Goal: Task Accomplishment & Management: Manage account settings

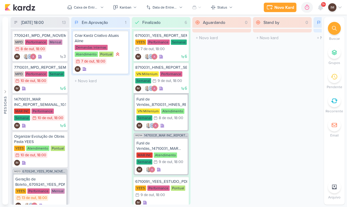
scroll to position [0, 0]
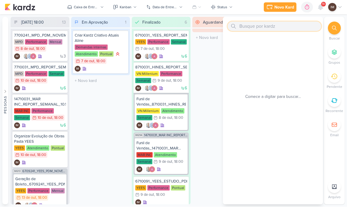
click at [268, 30] on input "text" at bounding box center [275, 26] width 94 height 9
click at [267, 28] on input "text" at bounding box center [275, 26] width 94 height 9
click at [247, 29] on input "text" at bounding box center [275, 26] width 94 height 9
click at [257, 26] on input "text" at bounding box center [275, 26] width 94 height 9
click at [209, 61] on div "Aguardando 0 Mover Para Esquerda Mover Para Direita [GEOGRAPHIC_DATA] O título …" at bounding box center [221, 110] width 59 height 187
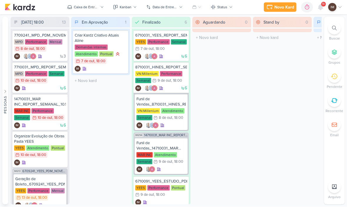
click at [338, 31] on div at bounding box center [334, 28] width 13 height 13
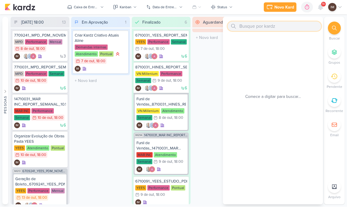
click at [254, 30] on input "text" at bounding box center [275, 26] width 94 height 9
click at [243, 27] on input "text" at bounding box center [275, 26] width 94 height 9
paste input "8409121_HINES_VN MILLENNIUM_CRIAÇÃO_MOTION"
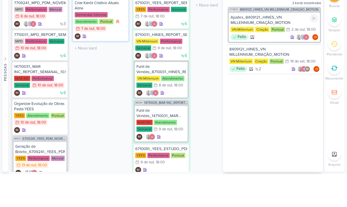
type input "8409121_HINES_VN MILLENNIUM_CRIAÇÃO_MOTION"
click at [299, 47] on div "Ajustes_8409121_HINES_VN MILLENNIUM_CRIAÇÃO_MOTION" at bounding box center [275, 52] width 88 height 11
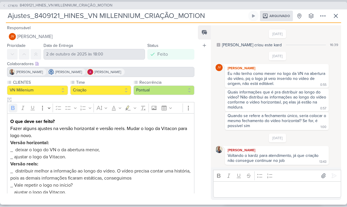
scroll to position [276, 0]
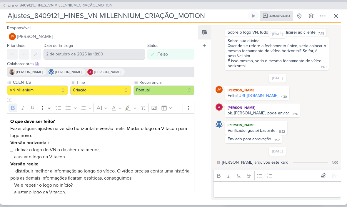
click at [277, 93] on link "https://drive.google.com/drive/folders/1ACI-Bij7A3C8SM_Qvm0i7AnQojiU2ef_?usp=sh…" at bounding box center [258, 95] width 41 height 5
click at [7, 8] on button "CT1670 8409121_HINES_VN MILLENNIUM_CRIAÇÃO_MOTION" at bounding box center [57, 6] width 110 height 6
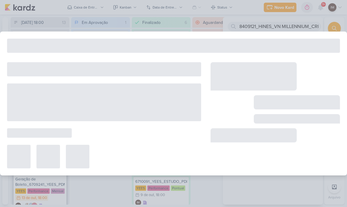
type input "8409121_HINES_VN MILLENNIUM_CRIAÇÃO_MOTION"
type input "19 de setembro de 2025 às 18:00"
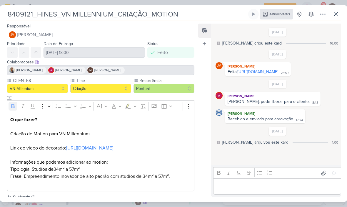
click at [322, 19] on button at bounding box center [323, 14] width 11 height 11
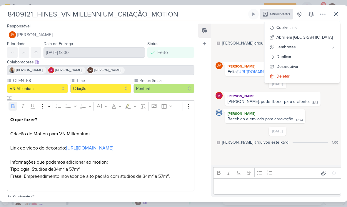
click at [321, 66] on button "Desarquivar" at bounding box center [302, 66] width 75 height 10
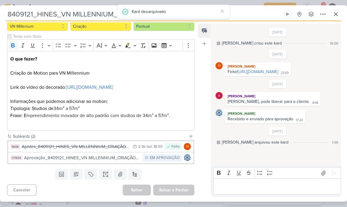
scroll to position [69, 0]
click at [43, 157] on div "Aprovação_8409121_HINES_VN MILLENNIUM_CRIAÇÃO_MOTION" at bounding box center [82, 157] width 116 height 7
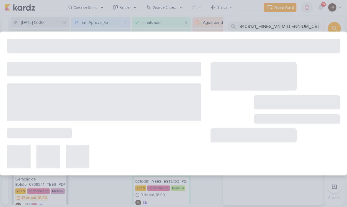
type input "Aprovação_8409121_HINES_VN MILLENNIUM_CRIAÇÃO_MOTION"
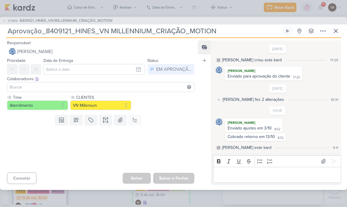
click at [131, 3] on div "CT1670 8409121_HINES_VN MILLENNIUM_CRIAÇÃO_MOTION Aprovação_8409121_HINES_VN MI…" at bounding box center [173, 103] width 347 height 207
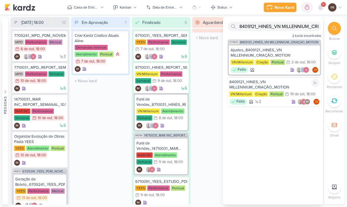
click at [295, 86] on div "8409121_HINES_VN MILLENNIUM_CRIAÇÃO_MOTION" at bounding box center [275, 84] width 90 height 11
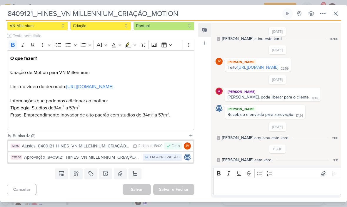
click at [121, 154] on div "Aprovação_8409121_HINES_VN MILLENNIUM_CRIAÇÃO_MOTION" at bounding box center [82, 157] width 116 height 7
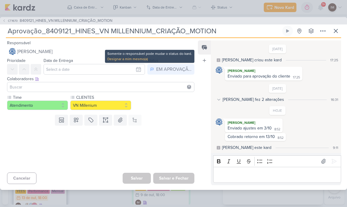
click at [184, 77] on div "Colaboradores Este kard pode ser visível a usuários da sua organização Este kar…" at bounding box center [100, 79] width 187 height 6
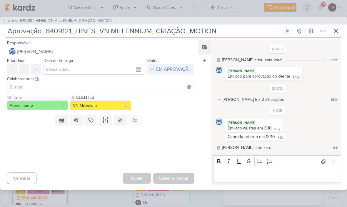
click at [5, 21] on icon at bounding box center [4, 21] width 4 height 4
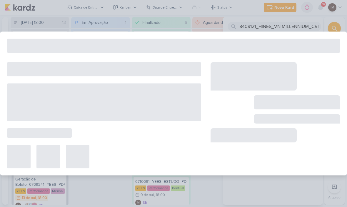
type input "8409121_HINES_VN MILLENNIUM_CRIAÇÃO_MOTION"
type input "19 de setembro de 2025 às 18:00"
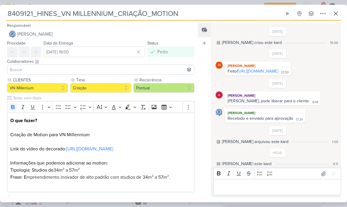
scroll to position [14, 0]
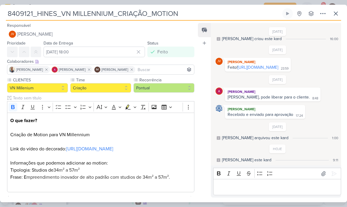
click at [336, 19] on button at bounding box center [336, 13] width 11 height 11
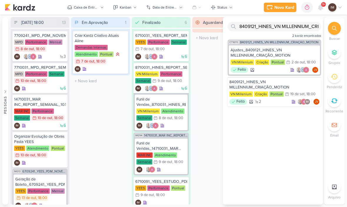
click at [287, 7] on div "Novo Kard" at bounding box center [285, 7] width 20 height 6
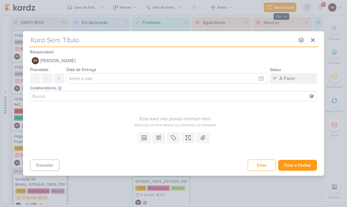
click at [241, 45] on input "text" at bounding box center [162, 40] width 266 height 11
click at [38, 44] on input "text" at bounding box center [162, 40] width 266 height 11
type input "8409121_HINES_VN MILLENNIUM_CRIAÇÃO_MOTION"
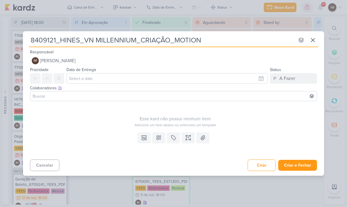
click at [34, 42] on input "8409121_HINES_VN MILLENNIUM_CRIAÇÃO_MOTION" at bounding box center [162, 40] width 266 height 11
type input "S8409121_HINES_VN MILLENNIUM_CRIAÇÃO_MOTION"
type input "Su8409121_HINES_VN MILLENNIUM_CRIAÇÃO_MOTION"
type input "Sub8409121_HINES_VN MILLENNIUM_CRIAÇÃO_MOTION"
type input "Subir 8409121_HINES_VN MILLENNIUM_CRIAÇÃO_MOTION"
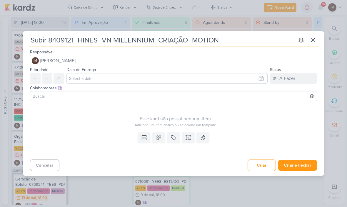
type input "Subir8409121_HINES_VN MILLENNIUM_CRIAÇÃO_MOTION"
type input "Subir 8409121_HINES_VN MILLENNIUM_CRIAÇÃO_MOTION"
type input "Subir Mo8409121_HINES_VN MILLENNIUM_CRIAÇÃO_MOTION"
type input "Subir Mot8409121_HINES_VN MILLENNIUM_CRIAÇÃO_MOTION"
type input "Subir Moti8409121_HINES_VN MILLENNIUM_CRIAÇÃO_MOTION"
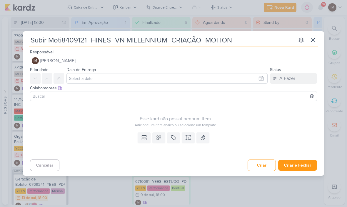
type input "Subir Motio8409121_HINES_VN MILLENNIUM_CRIAÇÃO_MOTION"
type input "Subir Motion8409121_HINES_VN MILLENNIUM_CRIAÇÃO_MOTION"
type input "Subir Motion_8409121_HINES_VN MILLENNIUM_CRIAÇÃO_MOTION"
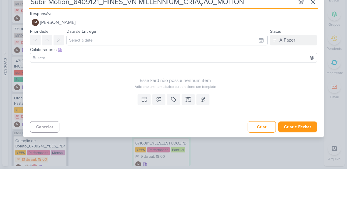
type input "Subir Motion_8409121_HINES_VN MILLENNIUM_CRIAÇÃO_MOTION"
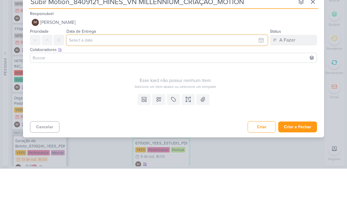
click at [263, 73] on input "text" at bounding box center [167, 78] width 201 height 11
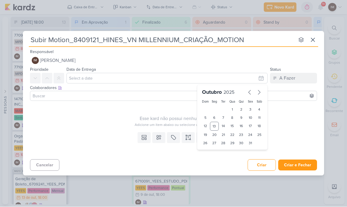
click at [224, 126] on div "14" at bounding box center [223, 126] width 9 height 9
type input "14 de outubro de 2025 às 23:59"
click at [213, 152] on select "00 01 02 03 04 05 06 07 08 09 10 11 12 13 14 15 16 17 18 19 20 21 22 23" at bounding box center [214, 152] width 8 height 7
select select "18"
type input "14 de outubro de 2025 às 18:59"
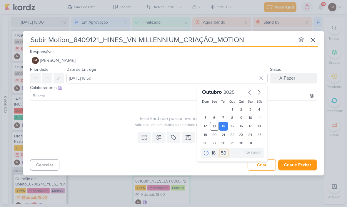
click at [223, 151] on select "00 05 10 15 20 25 30 35 40 45 50 55 59" at bounding box center [224, 152] width 8 height 7
select select "0"
type input "14 de outubro de 2025 às 18:00"
click at [115, 124] on div "Adicione um item abaixo ou selecione um template" at bounding box center [175, 124] width 291 height 5
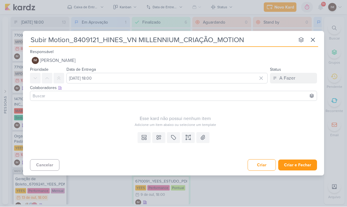
click at [38, 78] on button at bounding box center [35, 78] width 11 height 11
click at [159, 137] on icon at bounding box center [159, 137] width 4 height 4
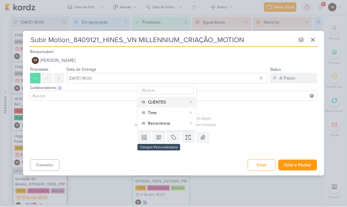
click at [168, 103] on div "CLIENTES" at bounding box center [167, 102] width 39 height 6
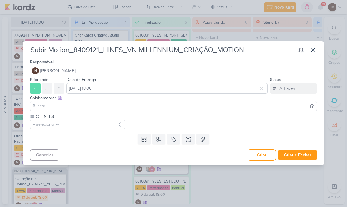
click at [154, 141] on button at bounding box center [158, 139] width 13 height 11
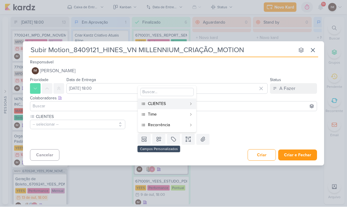
click at [167, 112] on div "Time" at bounding box center [167, 114] width 39 height 6
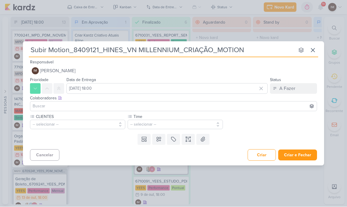
click at [159, 138] on icon at bounding box center [159, 139] width 6 height 6
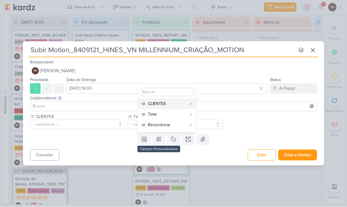
click at [167, 126] on div "Recorrência" at bounding box center [167, 125] width 39 height 6
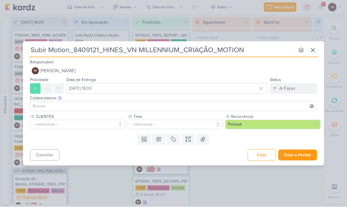
click at [100, 121] on button "-- selecionar --" at bounding box center [77, 124] width 95 height 9
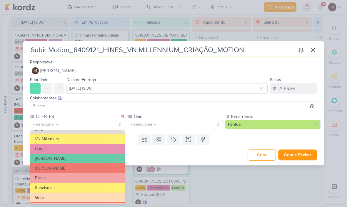
scroll to position [76, 0]
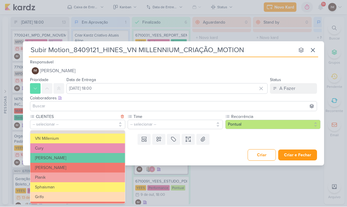
click at [107, 137] on button "VN Millenium" at bounding box center [77, 139] width 95 height 10
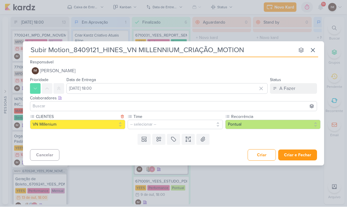
click at [158, 124] on button "-- selecionar --" at bounding box center [175, 124] width 95 height 9
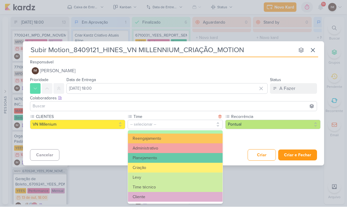
scroll to position [67, 0]
click at [175, 166] on button "Criação" at bounding box center [175, 168] width 95 height 10
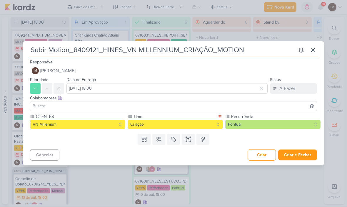
click at [159, 140] on icon at bounding box center [159, 139] width 6 height 6
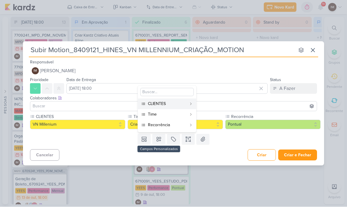
click at [186, 139] on icon at bounding box center [186, 139] width 0 height 3
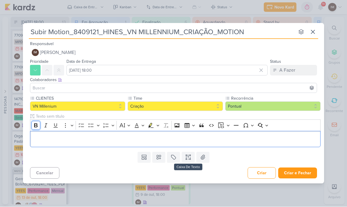
click at [38, 124] on icon "Editor toolbar" at bounding box center [36, 125] width 6 height 6
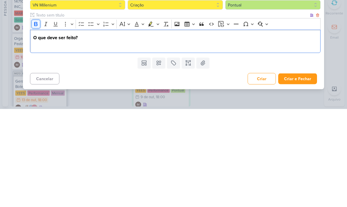
click at [37, 120] on icon "Editor toolbar" at bounding box center [36, 122] width 4 height 4
click at [301, 171] on button "Criar e Fechar" at bounding box center [297, 176] width 39 height 11
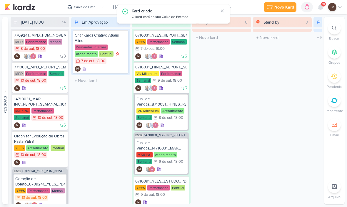
click at [332, 30] on div at bounding box center [334, 28] width 13 height 13
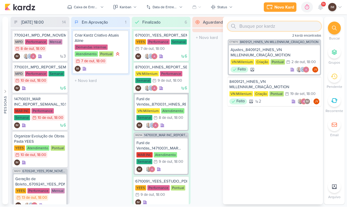
click at [277, 24] on input "text" at bounding box center [275, 26] width 94 height 9
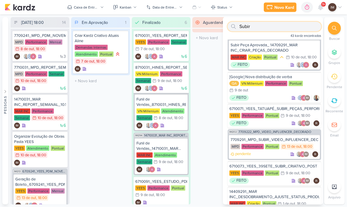
scroll to position [95, 0]
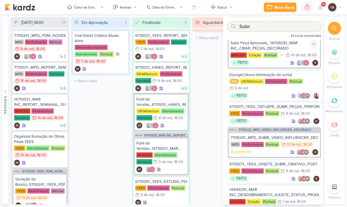
type input "Subir"
click at [292, 46] on div "Subir Peça Aprovada_ 14709291_MAR INC_CRIAR_PEÇAS_DECORADO" at bounding box center [275, 46] width 88 height 11
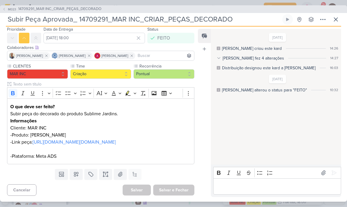
scroll to position [37, 0]
click at [341, 17] on button at bounding box center [336, 19] width 11 height 11
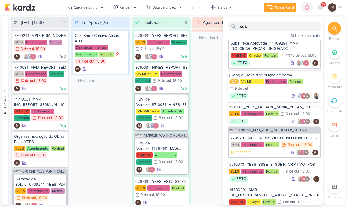
click at [66, 8] on button "Caixa de Entrada" at bounding box center [86, 7] width 44 height 9
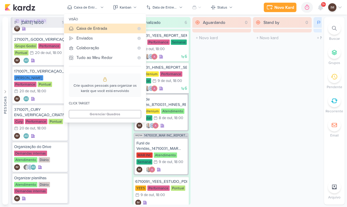
scroll to position [322, 0]
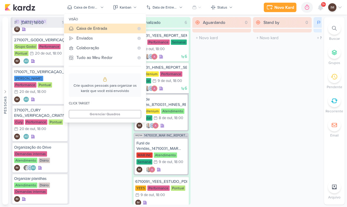
click at [81, 150] on div "Em Aprovação 1 Mover Para Esquerda Mover Para Direita Deletar Criar Kardz Criat…" at bounding box center [100, 110] width 59 height 187
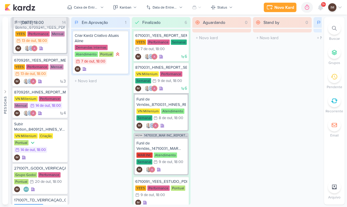
scroll to position [193, 0]
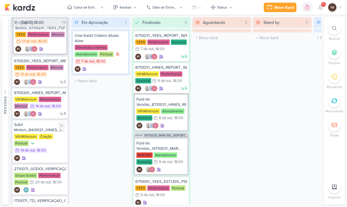
click at [54, 145] on div "VN Millenium Criação Pontual 14/10 14 de out , 18:00" at bounding box center [40, 144] width 52 height 20
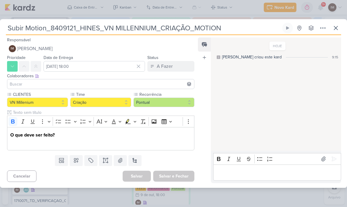
click at [25, 143] on p "Editor editing area: main" at bounding box center [100, 141] width 181 height 7
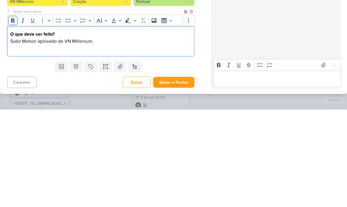
click at [12, 113] on button "Bold" at bounding box center [13, 117] width 9 height 9
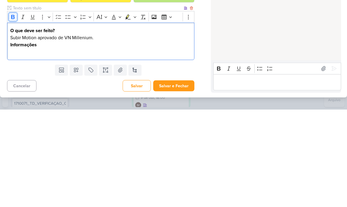
click at [11, 112] on icon "Editor toolbar" at bounding box center [13, 114] width 4 height 4
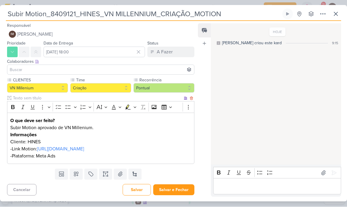
scroll to position [7, 0]
click at [325, 15] on icon at bounding box center [323, 14] width 7 height 7
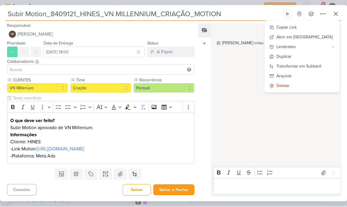
click at [305, 67] on div "Transformar em Subkard" at bounding box center [299, 66] width 45 height 6
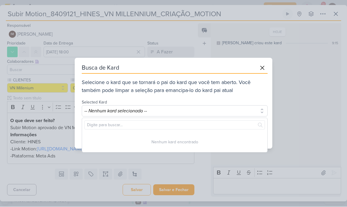
click at [225, 133] on div "Nenhum kard encontrado" at bounding box center [175, 135] width 186 height 35
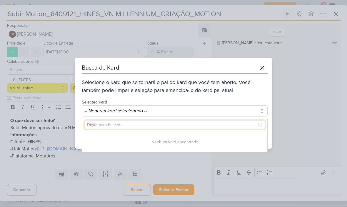
click at [229, 124] on input "text" at bounding box center [174, 124] width 181 height 9
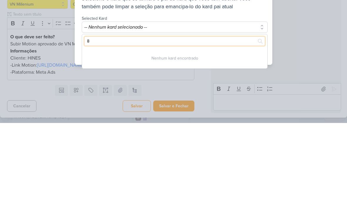
type input "84"
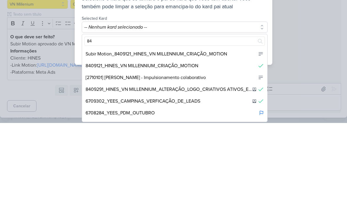
click at [227, 144] on div "8409121_HINES_VN MILLENNIUM_CRIAÇÃO_MOTION" at bounding box center [174, 150] width 185 height 12
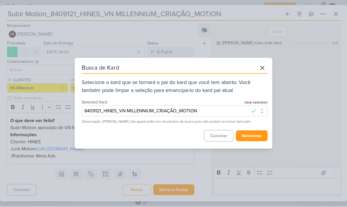
click at [253, 132] on button "selecionar" at bounding box center [252, 135] width 32 height 11
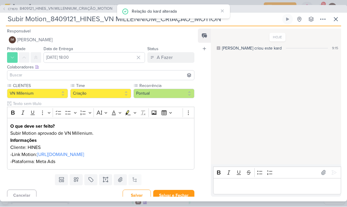
click at [183, 202] on div "CT1670 8409121_HINES_VN MILLENNIUM_CRIAÇÃO_MOTION Subir Motion_8409121_HINES_VN…" at bounding box center [173, 103] width 347 height 207
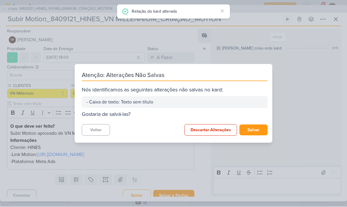
click at [258, 127] on button "Salvar" at bounding box center [254, 129] width 28 height 11
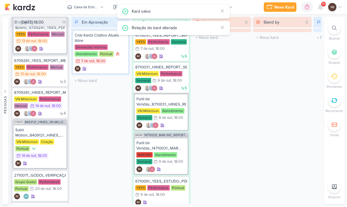
click at [334, 31] on div at bounding box center [334, 28] width 13 height 13
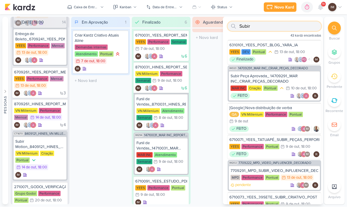
scroll to position [182, 0]
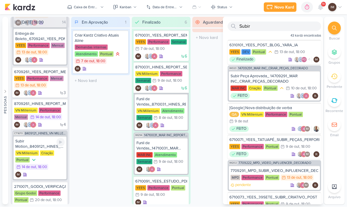
click at [39, 139] on div "Subir Motion_8409121_HINES_VN MILLENNIUM_CRIAÇÃO_MOTION" at bounding box center [39, 144] width 49 height 11
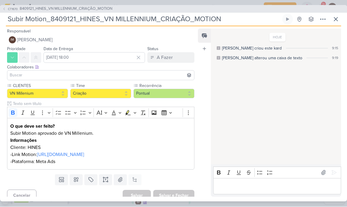
click at [7, 9] on button "CT1670 8409121_HINES_VN MILLENNIUM_CRIAÇÃO_MOTION" at bounding box center [57, 9] width 110 height 6
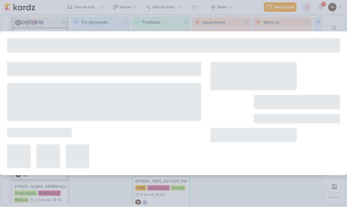
type input "8409121_HINES_VN MILLENNIUM_CRIAÇÃO_MOTION"
type input "19 de setembro de 2025 às 18:00"
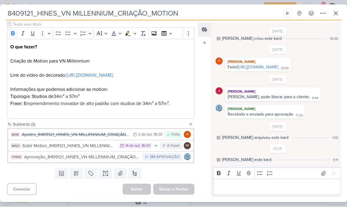
scroll to position [80, 0]
click at [127, 157] on div "Aprovação_8409121_HINES_VN MILLENNIUM_CRIAÇÃO_MOTION" at bounding box center [82, 157] width 116 height 7
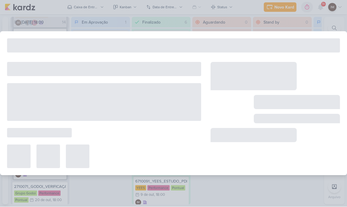
type input "Aprovação_8409121_HINES_VN MILLENNIUM_CRIAÇÃO_MOTION"
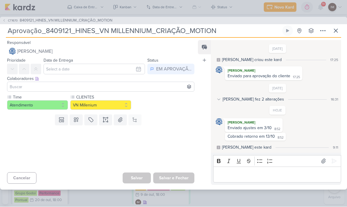
click at [3, 18] on button "CT1670 8409121_HINES_VN MILLENNIUM_CRIAÇÃO_MOTION" at bounding box center [57, 21] width 110 height 6
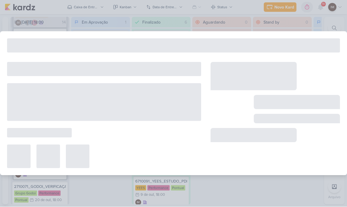
type input "8409121_HINES_VN MILLENNIUM_CRIAÇÃO_MOTION"
type input "19 de setembro de 2025 às 18:00"
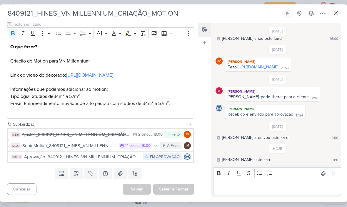
click at [104, 149] on button "IM323 Subir Motion_8409121_HINES_VN MILLENNIUM_CRIAÇÃO_MOTION 14/10 14 de out ,…" at bounding box center [100, 145] width 185 height 11
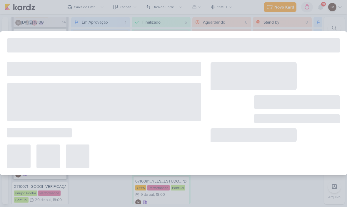
type input "Subir Motion_8409121_HINES_VN MILLENNIUM_CRIAÇÃO_MOTION"
type input "14 de outubro de 2025 às 18:00"
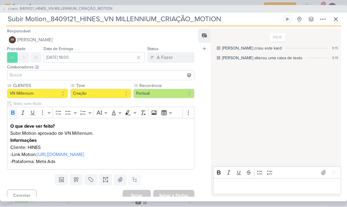
click at [323, 21] on icon at bounding box center [323, 19] width 7 height 7
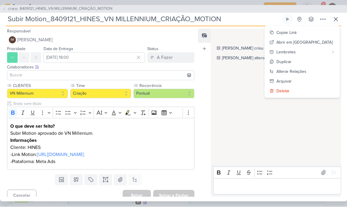
click at [23, 37] on span "[PERSON_NAME]" at bounding box center [35, 39] width 36 height 7
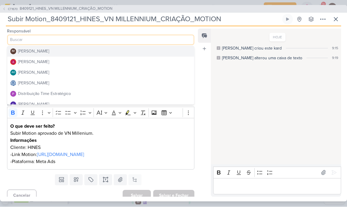
click at [21, 93] on div "Distribuição Time Estratégico" at bounding box center [44, 94] width 53 height 6
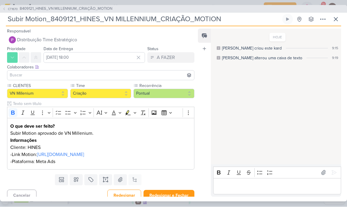
click at [23, 73] on input at bounding box center [101, 75] width 184 height 7
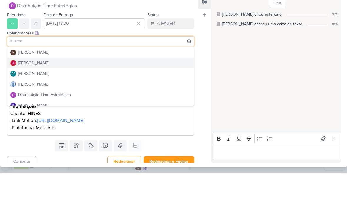
click at [19, 94] on div "[PERSON_NAME]" at bounding box center [33, 97] width 31 height 6
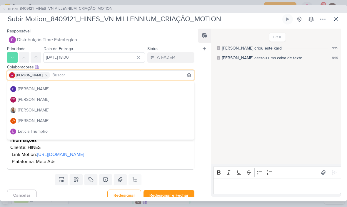
scroll to position [51, 0]
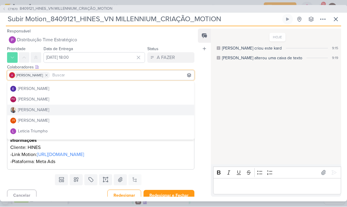
click at [25, 109] on div "[PERSON_NAME]" at bounding box center [33, 110] width 31 height 6
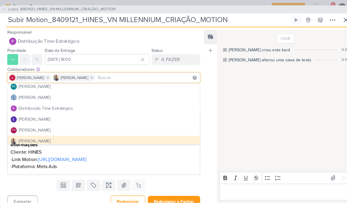
scroll to position [18, 0]
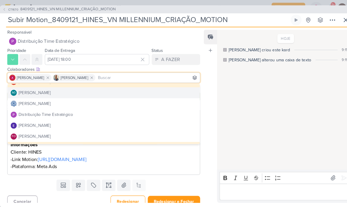
click at [18, 94] on button "AG Aline Gimenez Graciano" at bounding box center [100, 89] width 187 height 11
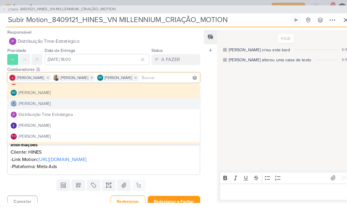
click at [18, 98] on div "[PERSON_NAME]" at bounding box center [33, 100] width 31 height 6
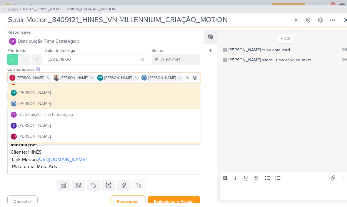
click at [133, 68] on div "Colaboradores Este kard pode ser visível a usuários da sua organização Este kar…" at bounding box center [100, 67] width 187 height 6
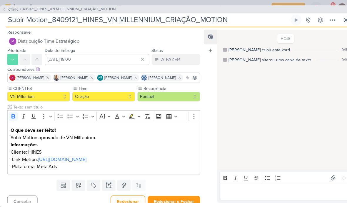
click at [135, 69] on div "Colaboradores Este kard pode ser visível a usuários da sua organização Este kar…" at bounding box center [100, 67] width 187 height 6
click at [134, 67] on div "Colaboradores Este kard pode ser visível a usuários da sua organização Este kar…" at bounding box center [100, 67] width 187 height 6
click at [137, 69] on div "Colaboradores Este kard pode ser visível a usuários da sua organização Este kar…" at bounding box center [100, 67] width 187 height 6
click at [134, 70] on div "Alessandra Gomes Iara Santos AG Aline Gimenez Graciano" at bounding box center [100, 75] width 187 height 10
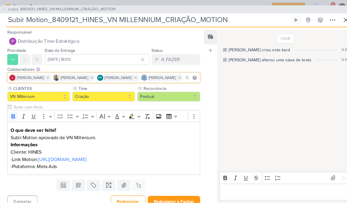
scroll to position [0, 0]
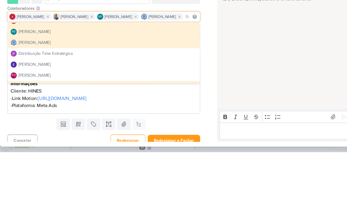
click at [134, 73] on icon at bounding box center [132, 75] width 4 height 4
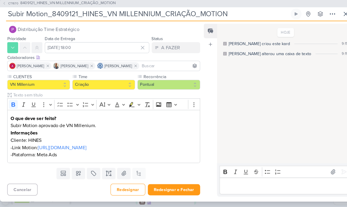
scroll to position [13, 0]
click at [164, 184] on button "Redesignar e Fechar" at bounding box center [169, 189] width 51 height 11
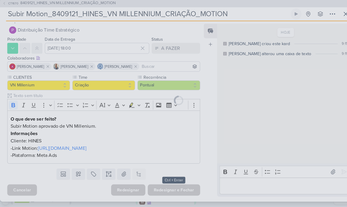
scroll to position [12, 0]
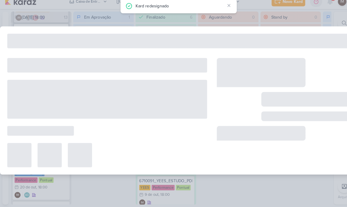
type input "8409121_HINES_VN MILLENNIUM_CRIAÇÃO_MOTION"
type input "19 de setembro de 2025 às 18:00"
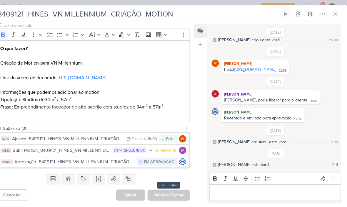
scroll to position [80, 0]
click at [331, 9] on button at bounding box center [336, 13] width 11 height 11
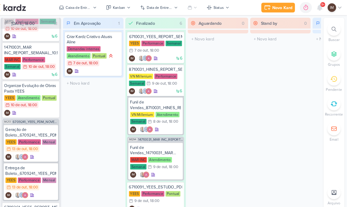
scroll to position [55, 0]
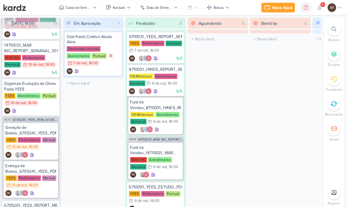
click at [322, 6] on span "9+" at bounding box center [323, 4] width 3 height 5
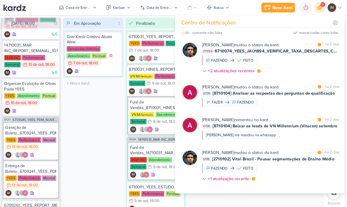
scroll to position [176, 0]
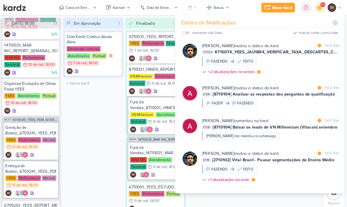
click at [293, 58] on div "Nelito Junior mudou o status do kard marcar como lida há 2 dias CT1724 6710074_…" at bounding box center [273, 58] width 134 height 34
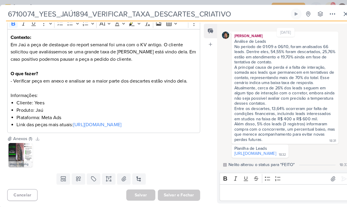
scroll to position [91, 0]
click at [14, 16] on input "6710074_YEES_JAÚ1894_VERIFICAR_TAXA_DESCARTES_CRIATIVO" at bounding box center [143, 13] width 275 height 11
click at [11, 15] on input "6710074_YEES_JAÚ1894_VERIFICAR_TAXA_DESCARTES_CRIATIVO" at bounding box center [143, 13] width 275 height 11
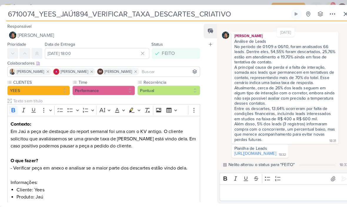
click at [328, 10] on button at bounding box center [323, 13] width 11 height 11
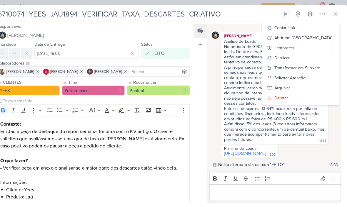
click at [331, 17] on button at bounding box center [336, 13] width 11 height 11
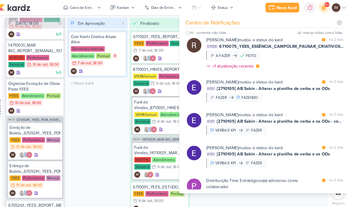
scroll to position [1070, 0]
click at [93, 113] on div "Em Aprovação 1 Mover Para Esquerda Mover Para Direita Deletar Criar Kardz Criat…" at bounding box center [100, 110] width 59 height 187
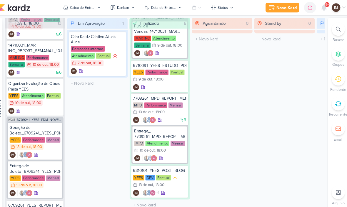
scroll to position [118, 0]
click at [328, 33] on div at bounding box center [334, 28] width 13 height 13
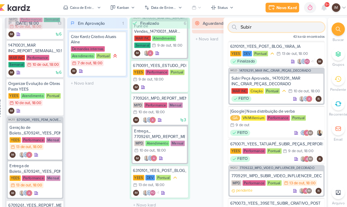
click at [288, 26] on input "Subir" at bounding box center [275, 26] width 94 height 9
click at [287, 26] on input "Subir" at bounding box center [275, 26] width 94 height 9
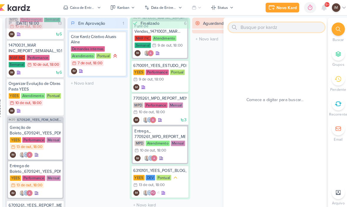
paste input "8709251_HINES_AJUSTES_LOGO_PEÇAS_ESTÁTICO"
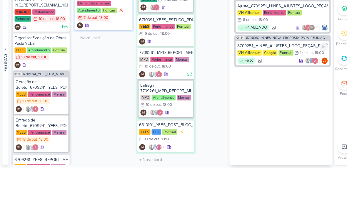
type input "8709251_HINES_AJUSTES_LOGO_PEÇAS_ESTÁTICO"
click at [297, 94] on div "1 de out" at bounding box center [298, 96] width 12 height 4
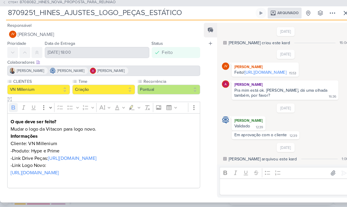
scroll to position [5, 0]
click at [320, 15] on icon at bounding box center [323, 18] width 7 height 7
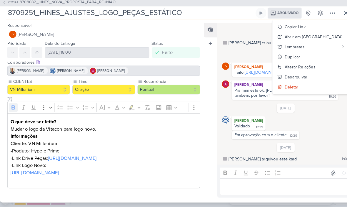
click at [322, 76] on button "Desarquivar" at bounding box center [302, 81] width 75 height 10
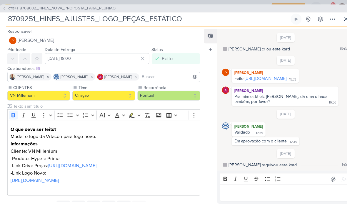
click at [246, 77] on link "[URL][DOMAIN_NAME]" at bounding box center [258, 76] width 41 height 5
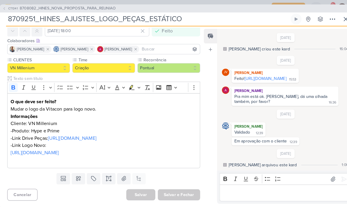
scroll to position [34, 0]
click at [4, 6] on icon at bounding box center [4, 8] width 4 height 4
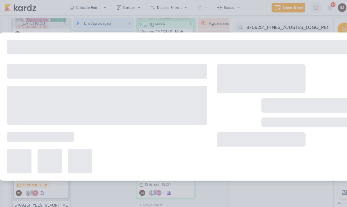
type input "8708082_HINES_NOVA_PROPOSTA_PARA_REUNIAO"
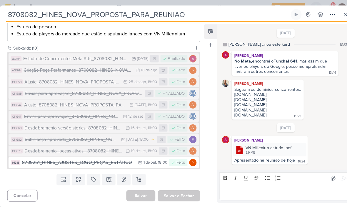
scroll to position [146, 0]
click at [334, 16] on icon at bounding box center [336, 14] width 7 height 7
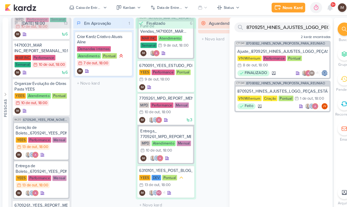
click at [283, 6] on div "Novo Kard" at bounding box center [285, 7] width 20 height 6
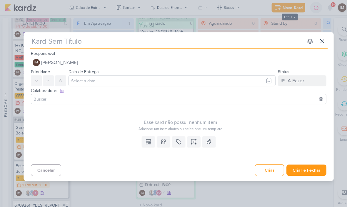
click at [198, 40] on input "text" at bounding box center [162, 40] width 266 height 11
click at [46, 43] on input "text" at bounding box center [162, 40] width 266 height 11
type input "8709251_HINES_AJUSTES_LOGO_PEÇAS_ESTÁTICO"
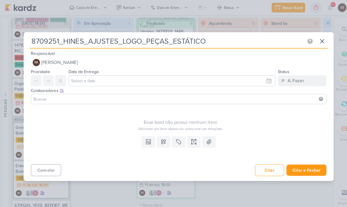
click at [36, 41] on input "8709251_HINES_AJUSTES_LOGO_PEÇAS_ESTÁTICO" at bounding box center [162, 40] width 266 height 11
type input "S8709251_HINES_AJUSTES_LOGO_PEÇAS_ESTÁTICO"
type input "Sub8709251_HINES_AJUSTES_LOGO_PEÇAS_ESTÁTICO"
type input "Subir8709251_HINES_AJUSTES_LOGO_PEÇAS_ESTÁTICO"
type input "Subir 8709251_HINES_AJUSTES_LOGO_PEÇAS_ESTÁTICO"
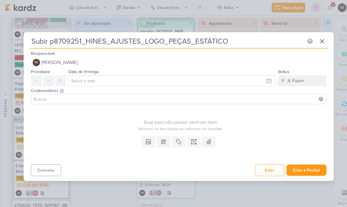
type input "Subir pe8709251_HINES_AJUSTES_LOGO_PEÇAS_ESTÁTICO"
type input "Subir peças8709251_HINES_AJUSTES_LOGO_PEÇAS_ESTÁTICO"
type input "Subir peças_8709251_HINES_AJUSTES_LOGO_PEÇAS_ESTÁTICO"
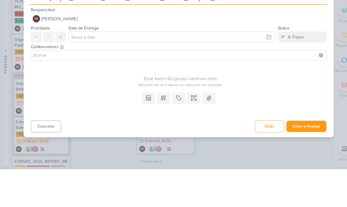
type input "Subir peças_8709251_HINES_AJUSTES_LOGO_PEÇAS_ESTÁTICO"
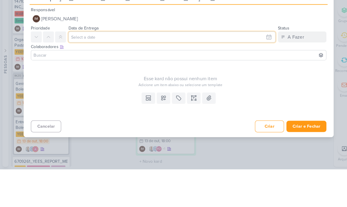
click at [244, 73] on input "text" at bounding box center [167, 78] width 201 height 11
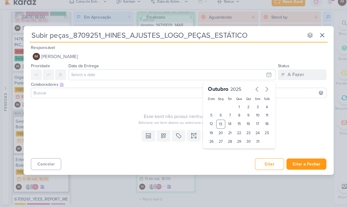
click at [222, 122] on div "14" at bounding box center [223, 126] width 9 height 9
type input "14 de outubro de 2025 às 23:59"
click at [215, 149] on select "00 01 02 03 04 05 06 07 08 09 10 11 12 13 14 15 16 17 18 19 20 21 22 23" at bounding box center [214, 152] width 8 height 7
select select "18"
type input "14 de outubro de 2025 às 18:59"
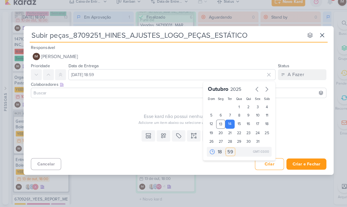
click at [224, 149] on select "00 05 10 15 20 25 30 35 40 45 50 55 59" at bounding box center [224, 152] width 8 height 7
select select "0"
type input "14 de outubro de 2025 às 18:00"
click at [40, 74] on button at bounding box center [35, 78] width 11 height 11
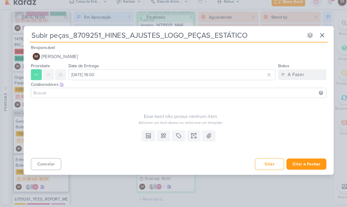
click at [157, 135] on icon at bounding box center [159, 137] width 4 height 4
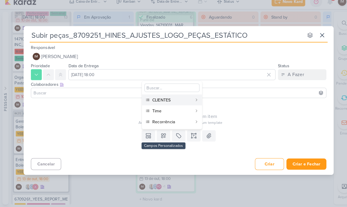
click at [170, 100] on div "CLIENTES" at bounding box center [167, 103] width 39 height 6
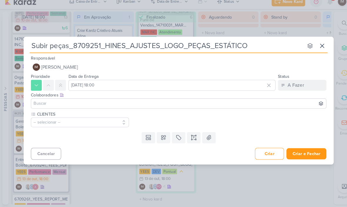
click at [160, 136] on icon at bounding box center [159, 139] width 6 height 6
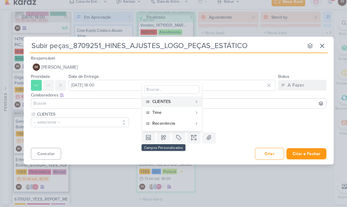
click at [169, 112] on div "Time" at bounding box center [167, 115] width 39 height 6
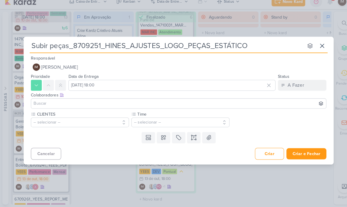
click at [160, 137] on icon at bounding box center [159, 139] width 4 height 4
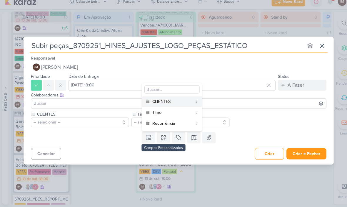
click at [166, 122] on div "Recorrência" at bounding box center [167, 125] width 39 height 6
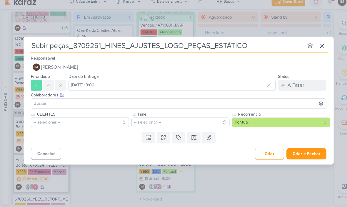
click at [108, 120] on button "-- selecionar --" at bounding box center [77, 124] width 95 height 9
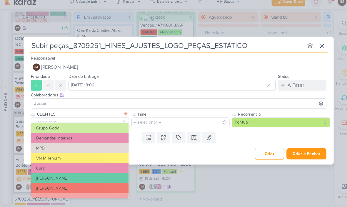
scroll to position [39, 0]
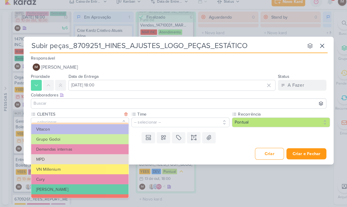
click at [99, 165] on button "VN Millenium" at bounding box center [77, 170] width 95 height 10
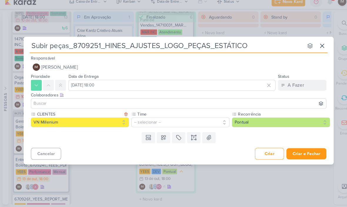
click at [158, 120] on button "-- selecionar --" at bounding box center [175, 124] width 95 height 9
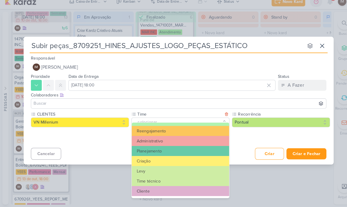
scroll to position [67, 0]
click at [159, 158] on button "Criação" at bounding box center [175, 162] width 95 height 10
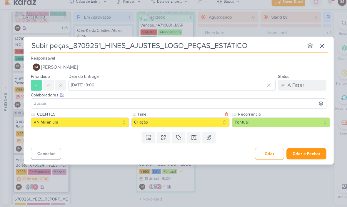
click at [187, 136] on icon at bounding box center [188, 139] width 6 height 6
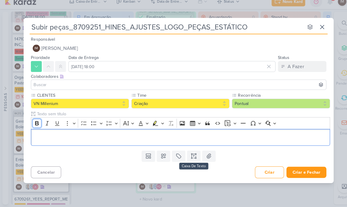
click at [38, 122] on icon "Editor toolbar" at bounding box center [36, 125] width 6 height 6
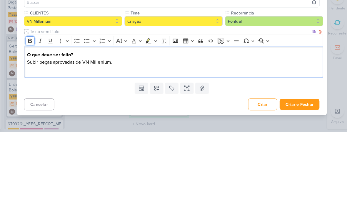
click at [32, 114] on button "Bold" at bounding box center [35, 118] width 9 height 9
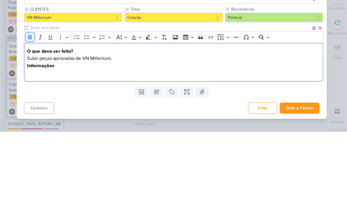
click at [33, 112] on icon "Editor toolbar" at bounding box center [36, 115] width 6 height 6
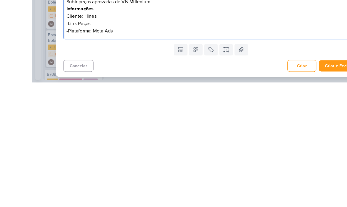
scroll to position [0, 0]
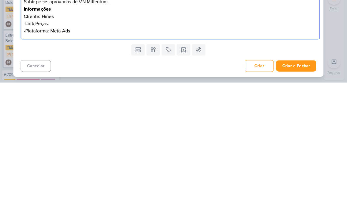
click at [285, 185] on button "Criar e Fechar" at bounding box center [297, 190] width 39 height 11
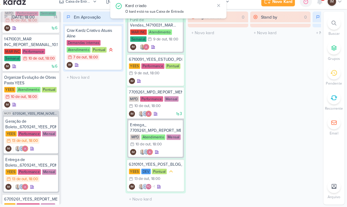
click at [328, 26] on div at bounding box center [334, 28] width 13 height 13
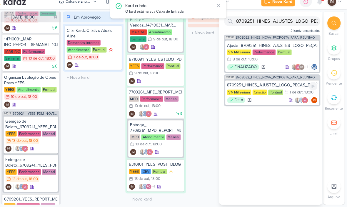
click at [285, 86] on div "8709251_HINES_AJUSTES_LOGO_PEÇAS_ESTÁTICO VN Millenium Criação Pontual 1/10 1 d…" at bounding box center [274, 96] width 91 height 24
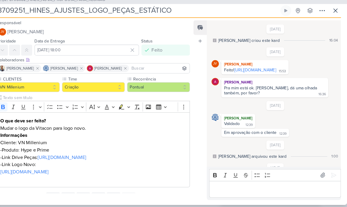
scroll to position [27, 0]
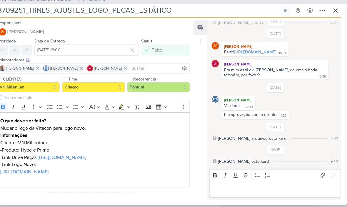
click at [278, 54] on link "[URL][DOMAIN_NAME]" at bounding box center [258, 56] width 41 height 5
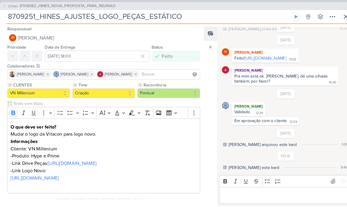
click at [7, 6] on span "CT1341" at bounding box center [12, 6] width 11 height 4
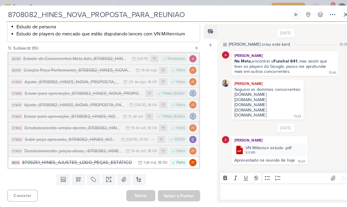
scroll to position [146, 0]
click at [109, 155] on div "8709251_HINES_AJUSTES_LOGO_PEÇAS_ESTÁTICO" at bounding box center [76, 157] width 110 height 7
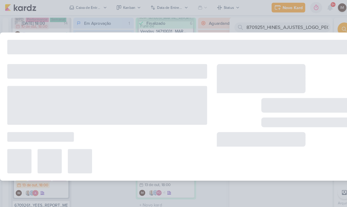
type input "8709251_HINES_AJUSTES_LOGO_PEÇAS_ESTÁTICO"
type input "1 de outubro de 2025 às 18:00"
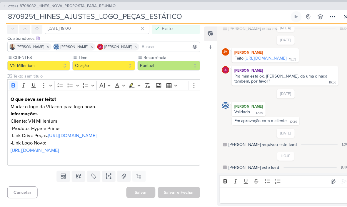
scroll to position [34, 0]
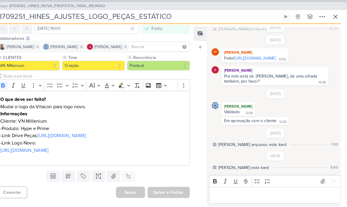
click at [333, 18] on icon at bounding box center [336, 16] width 7 height 7
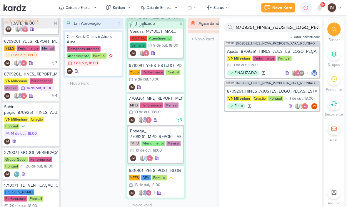
scroll to position [210, 0]
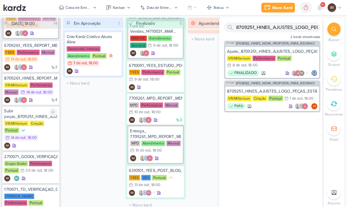
click at [44, 130] on div "VN Millenium Criação Pontual 14/10 14 de out , 18:00" at bounding box center [40, 127] width 52 height 20
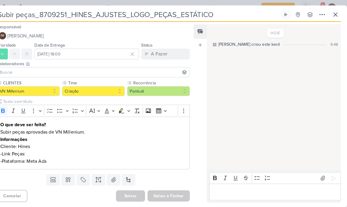
click at [321, 14] on icon at bounding box center [323, 14] width 5 height 1
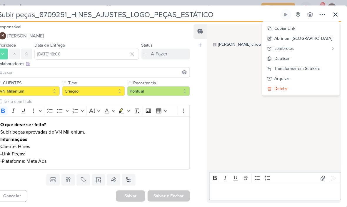
click at [331, 10] on button at bounding box center [336, 14] width 11 height 11
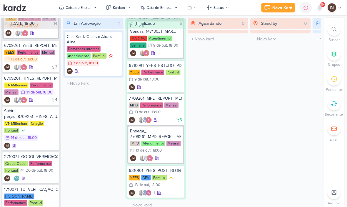
click at [328, 27] on div at bounding box center [334, 28] width 13 height 13
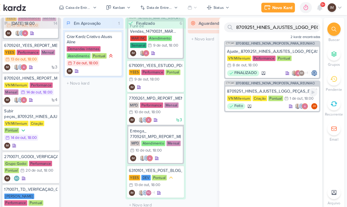
click at [271, 104] on div "Feito JV" at bounding box center [275, 103] width 88 height 6
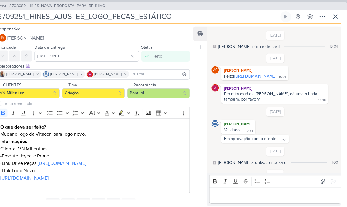
scroll to position [27, 0]
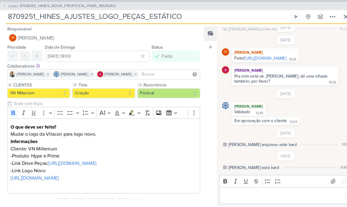
click at [9, 5] on span "CT1341" at bounding box center [12, 6] width 11 height 4
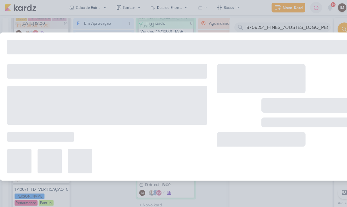
type input "8708082_HINES_NOVA_PROPOSTA_PARA_REUNIAO"
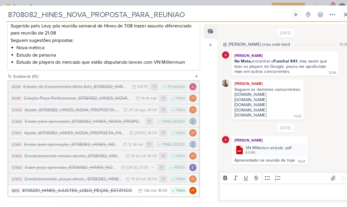
scroll to position [118, 0]
click at [333, 14] on icon at bounding box center [336, 14] width 7 height 7
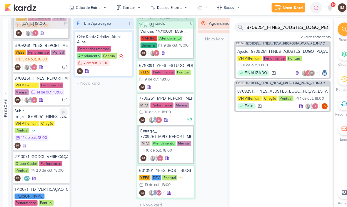
click at [55, 136] on div "VN Millenium Criação Pontual 14/10 14 de out , 18:00" at bounding box center [40, 127] width 52 height 20
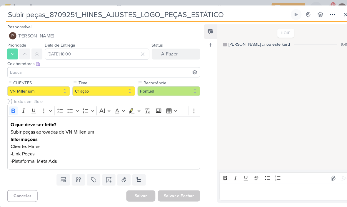
click at [55, 146] on p "-Link Peças:" at bounding box center [100, 149] width 181 height 7
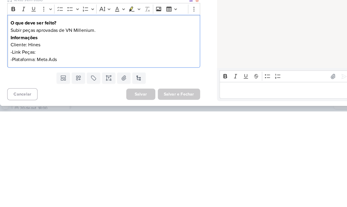
click at [45, 146] on p "-Link Peças:" at bounding box center [100, 149] width 181 height 7
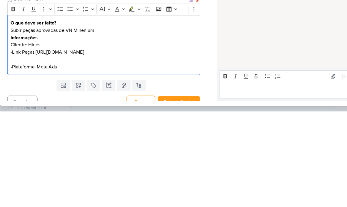
click at [35, 146] on p "-Link Peças:https://drive.google.com/drive/folders/1jmKSdyj0-UdO4t3qQ5mV-Ig3-ZC…" at bounding box center [100, 149] width 181 height 7
click at [17, 153] on p "Editor editing area: main" at bounding box center [100, 156] width 181 height 7
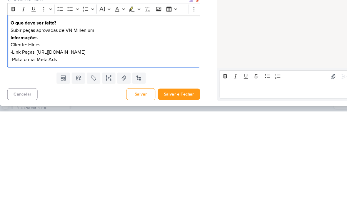
click at [222, 38] on div "HOJE Isabella criou este kard 9:48" at bounding box center [276, 94] width 130 height 140
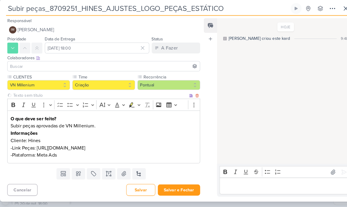
click at [322, 11] on icon at bounding box center [323, 14] width 7 height 7
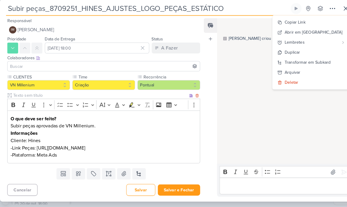
click at [311, 63] on div "Transformar em Subkard" at bounding box center [299, 66] width 45 height 6
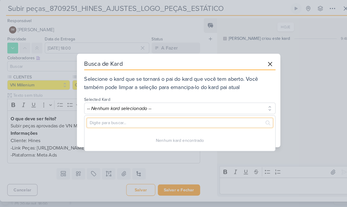
click at [198, 120] on input "text" at bounding box center [174, 124] width 181 height 9
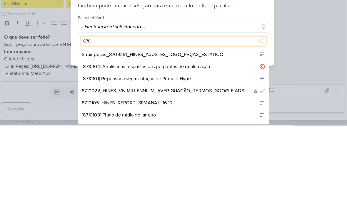
type input "8708"
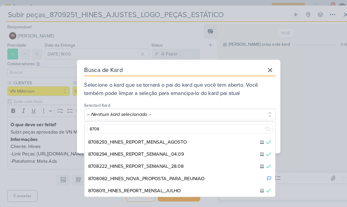
click at [262, 72] on button at bounding box center [262, 68] width 11 height 11
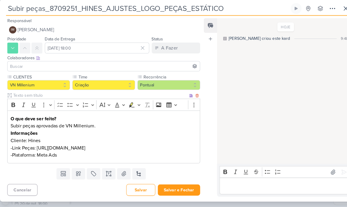
click at [174, 190] on button "Salvar e Fechar" at bounding box center [173, 189] width 41 height 11
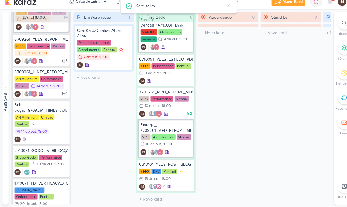
click at [330, 25] on div at bounding box center [334, 28] width 13 height 13
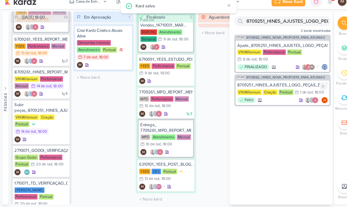
click at [288, 86] on div "8709251_HINES_AJUSTES_LOGO_PEÇAS_ESTÁTICO" at bounding box center [275, 88] width 88 height 5
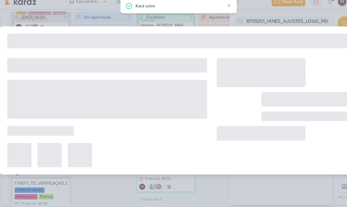
type input "8709251_HINES_AJUSTES_LOGO_PEÇAS_ESTÁTICO"
type input "1 de outubro de 2025 às 18:00"
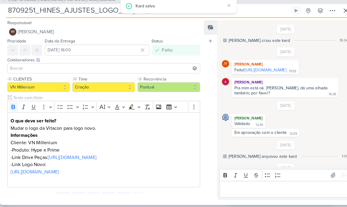
scroll to position [27, 0]
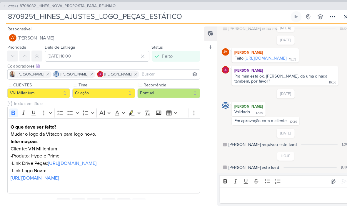
click at [7, 8] on span "CT1341" at bounding box center [12, 6] width 11 height 4
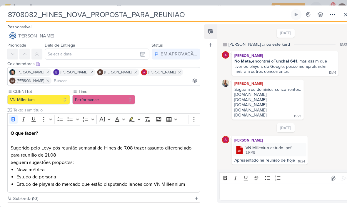
click at [21, 17] on input "8708082_HINES_NOVA_PROPOSTA_PARA_REUNIAO" at bounding box center [143, 14] width 275 height 11
click at [22, 17] on input "8708082_HINES_NOVA_PROPOSTA_PARA_REUNIAO" at bounding box center [143, 14] width 275 height 11
click at [335, 18] on button at bounding box center [336, 14] width 11 height 11
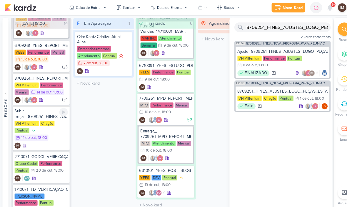
click at [52, 134] on div "VN Millenium Criação Pontual 14/10 14 de out , 18:00" at bounding box center [40, 127] width 52 height 20
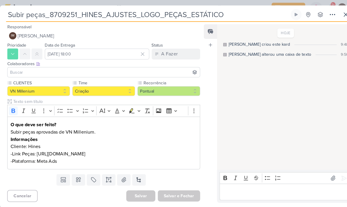
click at [319, 15] on button at bounding box center [323, 14] width 11 height 11
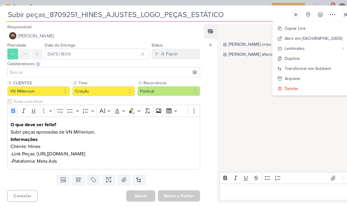
click at [301, 65] on div "Transformar em Subkard" at bounding box center [299, 66] width 45 height 6
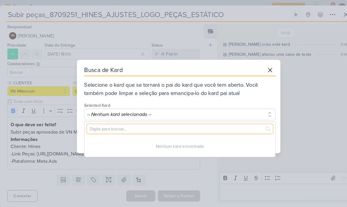
click at [128, 128] on input "text" at bounding box center [174, 124] width 181 height 9
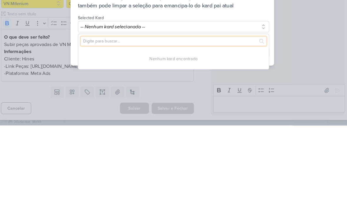
click at [105, 120] on input "text" at bounding box center [174, 124] width 181 height 9
paste input "8708082"
type input "8708082"
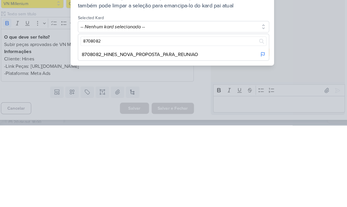
click at [227, 132] on div "8708082_HINES_NOVA_PROPOSTA_PARA_REUNIAO" at bounding box center [174, 138] width 185 height 12
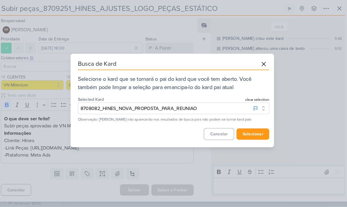
click at [248, 130] on button "selecionar" at bounding box center [252, 135] width 32 height 11
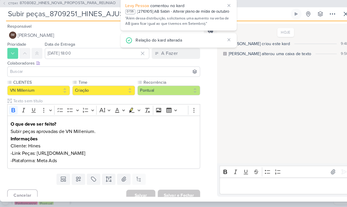
click at [53, 36] on span "[PERSON_NAME]" at bounding box center [35, 39] width 36 height 7
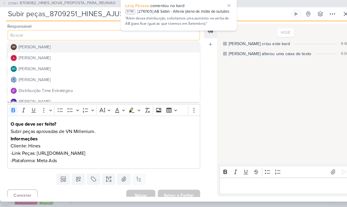
click at [79, 89] on button "Distribuição Time Estratégico" at bounding box center [100, 94] width 187 height 11
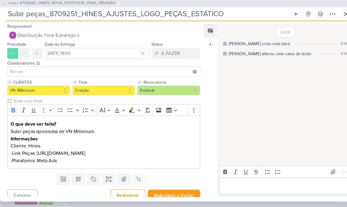
click at [139, 72] on input at bounding box center [101, 75] width 184 height 7
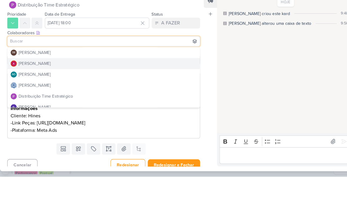
click at [148, 92] on button "[PERSON_NAME]" at bounding box center [100, 97] width 187 height 11
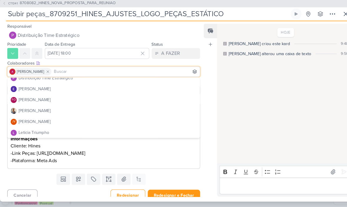
scroll to position [48, 0]
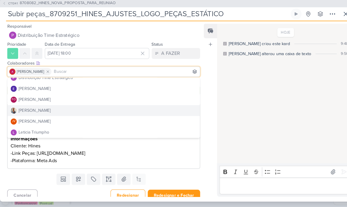
click at [111, 108] on button "[PERSON_NAME]" at bounding box center [100, 113] width 187 height 11
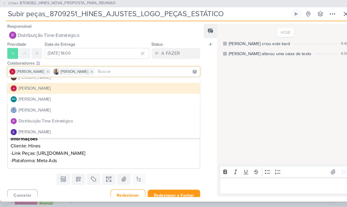
scroll to position [5, 0]
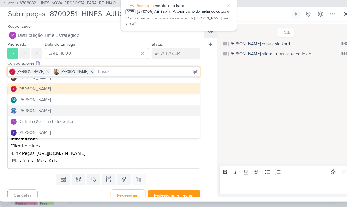
click at [126, 108] on button "[PERSON_NAME]" at bounding box center [100, 113] width 187 height 11
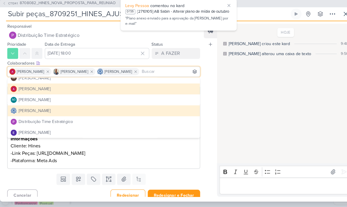
click at [250, 74] on div "HOJE Isabella criou este kard 9:48 Isabella alterou uma caixa de texto 9:50" at bounding box center [276, 96] width 130 height 135
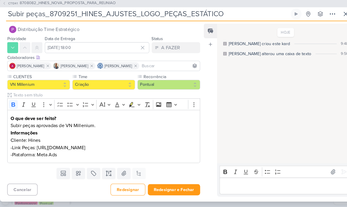
scroll to position [13, 0]
click at [169, 185] on button "Redesignar e Fechar" at bounding box center [169, 189] width 51 height 11
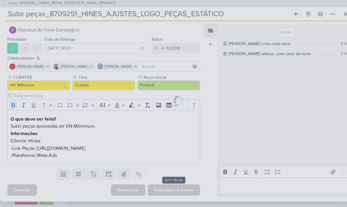
scroll to position [12, 0]
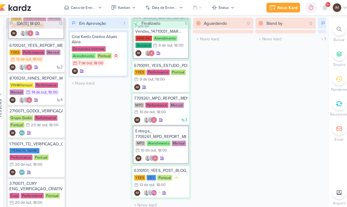
click at [275, 10] on div "Novo Kard" at bounding box center [285, 7] width 20 height 6
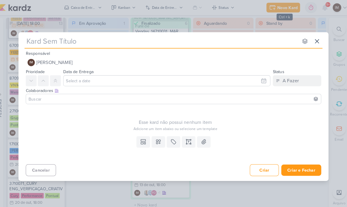
click at [206, 40] on input "text" at bounding box center [162, 40] width 266 height 11
click at [210, 35] on input "text" at bounding box center [162, 40] width 266 height 11
type input "8709252_HINES_AJUSTES_LOGO_PEÇAS_CARROSSEL"
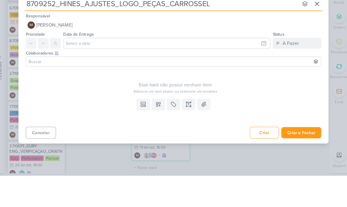
type input "8709252_HINES_AJUSTES_LOGO_PEÇAS_CARROSSEL"
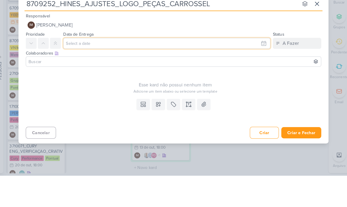
click at [255, 73] on input "text" at bounding box center [167, 78] width 201 height 11
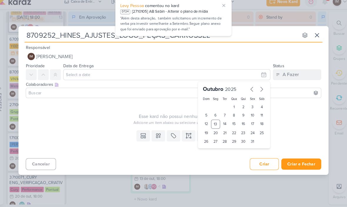
click at [228, 122] on div "15" at bounding box center [232, 126] width 9 height 9
type input "15 de outubro de 2025 às 23:59"
click at [210, 149] on select "00 01 02 03 04 05 06 07 08 09 10 11 12 13 14 15 16 17 18 19 20 21 22 23" at bounding box center [214, 152] width 8 height 7
select select "18"
type input "15 de outubro de 2025 às 18:59"
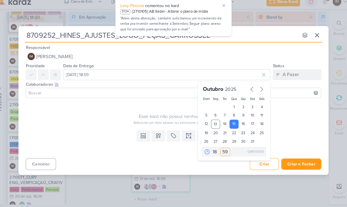
click at [220, 149] on select "00 05 10 15 20 25 30 35 40 45 50 55 59" at bounding box center [224, 152] width 8 height 7
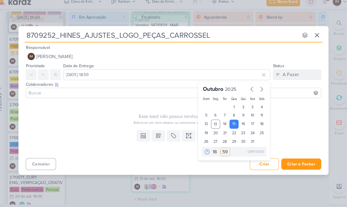
select select "0"
type input "15 de outubro de 2025 às 18:00"
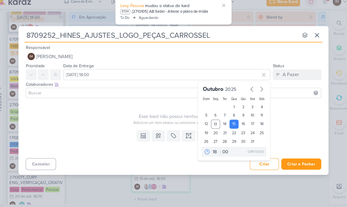
click at [276, 122] on div "Adicione um item abaixo ou selecione um template" at bounding box center [175, 124] width 291 height 5
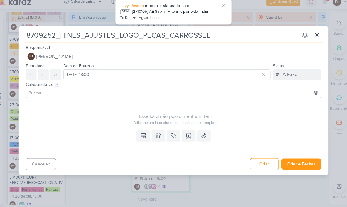
click at [158, 132] on button at bounding box center [158, 137] width 13 height 11
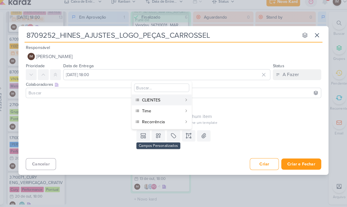
click at [169, 100] on div "CLIENTES" at bounding box center [162, 103] width 39 height 6
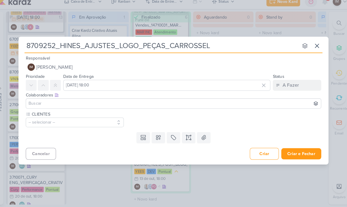
click at [157, 135] on button at bounding box center [158, 139] width 13 height 11
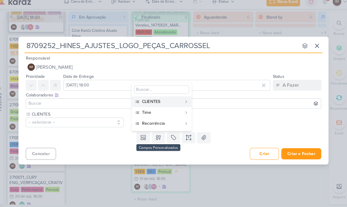
click at [165, 112] on div "Time" at bounding box center [162, 115] width 39 height 6
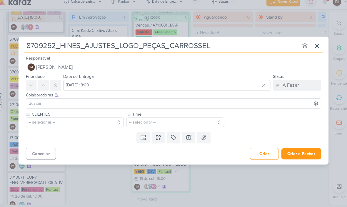
click at [158, 134] on button at bounding box center [158, 139] width 13 height 11
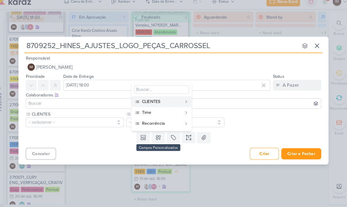
click at [165, 122] on div "Recorrência" at bounding box center [162, 125] width 39 height 6
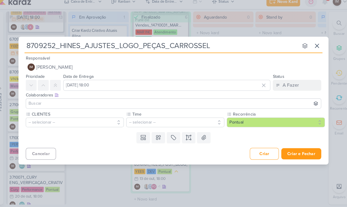
click at [29, 45] on input "8709252_HINES_AJUSTES_LOGO_PEÇAS_CARROSSEL" at bounding box center [162, 50] width 266 height 11
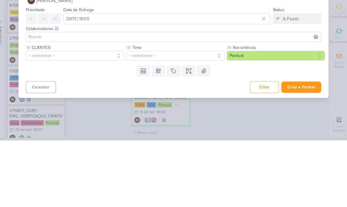
type input "Subir Peças_8709252_HINES_AJUSTES_LOGO_PEÇAS_CARROSSEL"
click at [169, 134] on button at bounding box center [173, 139] width 13 height 11
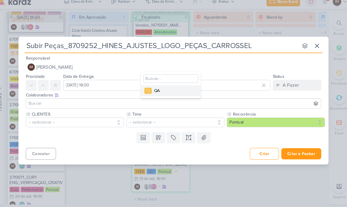
click at [169, 152] on div "Cancelar Criar Criar e Fechar Ctrl + Enter" at bounding box center [173, 154] width 301 height 15
click at [181, 120] on button "-- selecionar --" at bounding box center [175, 124] width 95 height 9
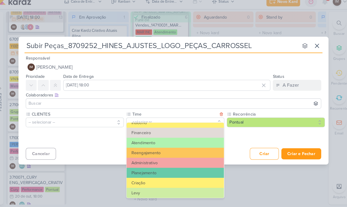
scroll to position [46, 0]
click at [153, 178] on button "Criação" at bounding box center [175, 183] width 95 height 10
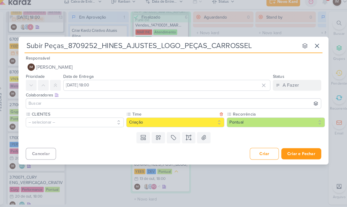
click at [93, 122] on button "-- selecionar --" at bounding box center [77, 124] width 95 height 9
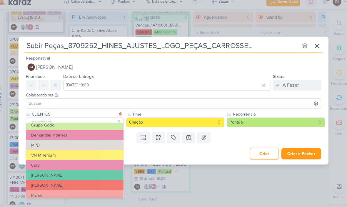
scroll to position [54, 0]
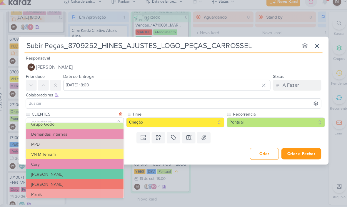
click at [100, 150] on button "VN Millenium" at bounding box center [77, 155] width 95 height 10
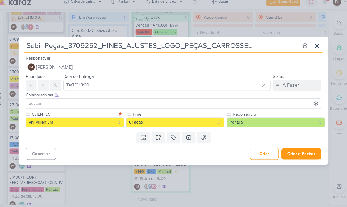
click at [185, 136] on icon at bounding box center [188, 139] width 6 height 6
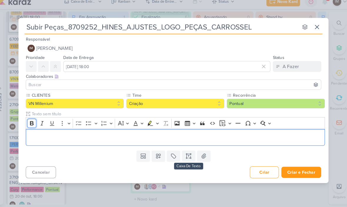
click at [33, 122] on icon "Editor toolbar" at bounding box center [36, 125] width 6 height 6
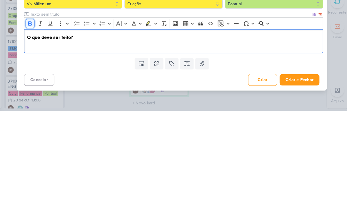
click at [33, 119] on icon "Editor toolbar" at bounding box center [36, 122] width 6 height 6
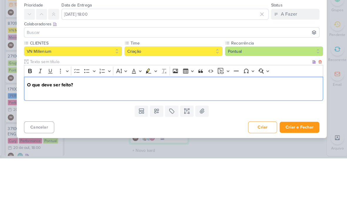
click at [31, 61] on button at bounding box center [35, 66] width 11 height 11
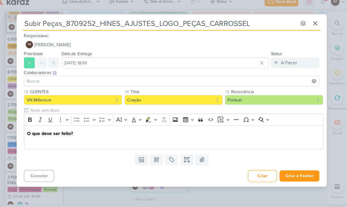
click at [52, 139] on p "Editor editing area: main" at bounding box center [175, 142] width 285 height 7
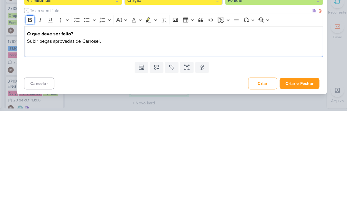
click at [33, 115] on icon "Editor toolbar" at bounding box center [36, 118] width 6 height 6
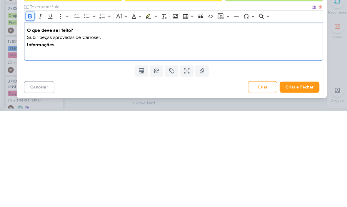
click at [33, 112] on icon "Editor toolbar" at bounding box center [36, 115] width 6 height 6
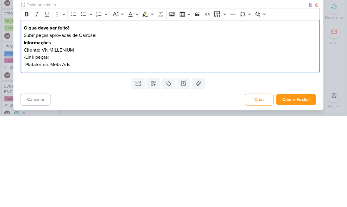
scroll to position [0, 0]
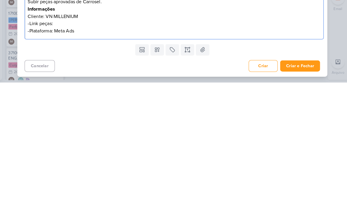
click at [293, 185] on button "Criar e Fechar" at bounding box center [297, 190] width 39 height 11
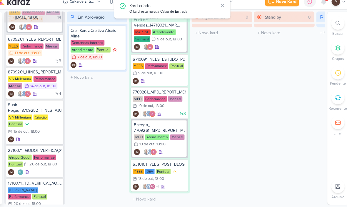
click at [328, 22] on div at bounding box center [334, 28] width 13 height 13
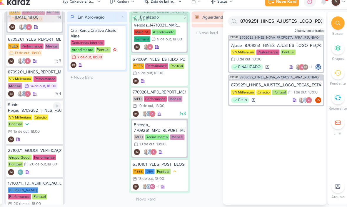
click at [41, 130] on div "VN Millenium Criação Pontual 15/10 15 de out , 18:00" at bounding box center [40, 127] width 52 height 20
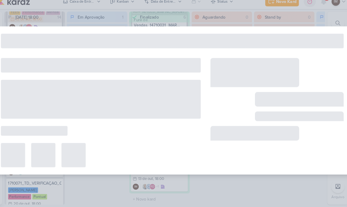
type input "Subir Peças_8709252_HINES_AJUSTES_LOGO_PEÇAS_CARROSSEL"
type input "15 de outubro de 2025 às 18:00"
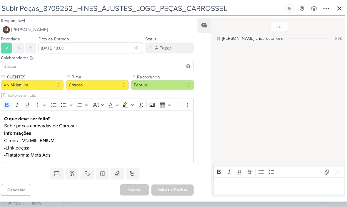
click at [56, 9] on input "Subir Peças_8709252_HINES_AJUSTES_LOGO_PEÇAS_CARROSSEL" at bounding box center [143, 14] width 275 height 11
click at [60, 9] on input "Subir Peças_8709252_HINES_AJUSTES_LOGO_PEÇAS_CARROSSEL" at bounding box center [143, 14] width 275 height 11
click at [61, 11] on input "Subir Peças_8709252_HINES_AJUSTES_LOGO_PEÇAS_CARROSSEL" at bounding box center [143, 14] width 275 height 11
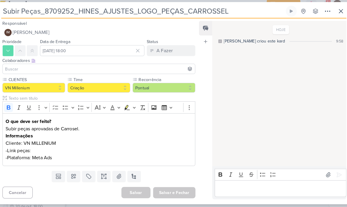
click at [331, 15] on button at bounding box center [336, 14] width 11 height 11
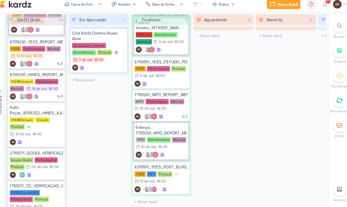
click at [328, 30] on div at bounding box center [334, 28] width 13 height 13
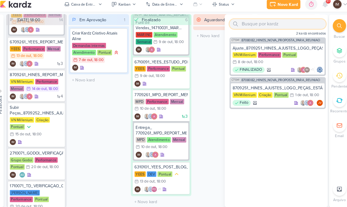
click at [262, 22] on input "text" at bounding box center [275, 26] width 94 height 9
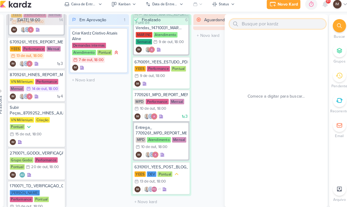
click at [249, 26] on input "text" at bounding box center [275, 26] width 94 height 9
paste input "8709251_HINES_AJUSTES_LOGO_PEÇAS_ESTÁTICO"
type input "8709251_HINES_AJUSTES_LOGO_PEÇAS_ESTÁTICO"
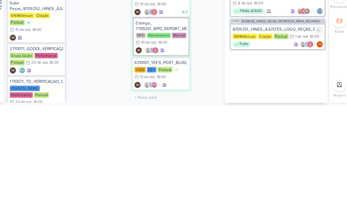
click at [273, 128] on div "8709251_HINES_AJUSTES_LOGO_PEÇAS_ESTÁTICO VN Millenium Criação Pontual 1/10 1 d…" at bounding box center [274, 140] width 91 height 24
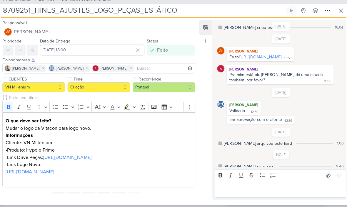
scroll to position [12, 0]
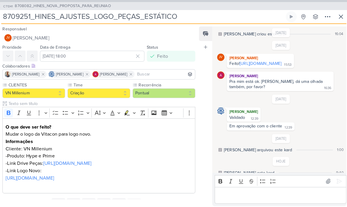
click at [333, 18] on icon at bounding box center [336, 16] width 7 height 7
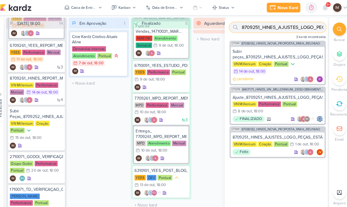
click at [303, 26] on input "8709251_HINES_AJUSTES_LOGO_PEÇAS_ESTÁTICO" at bounding box center [275, 26] width 94 height 9
click at [301, 26] on input "8709251_HINES_AJUSTES_LOGO_PEÇAS_ESTÁTICO" at bounding box center [275, 26] width 94 height 9
click at [301, 27] on input "8709251_HINES_AJUSTES_LOGO_PEÇAS_ESTÁTICO" at bounding box center [275, 26] width 94 height 9
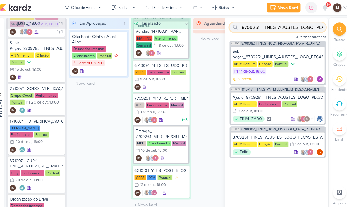
scroll to position [286, 0]
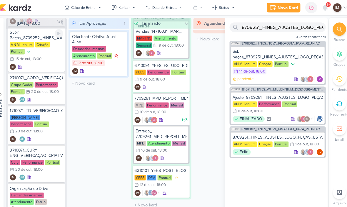
click at [50, 59] on div "VN Millenium Criação Pontual 15/10 15 de out , 18:00" at bounding box center [40, 51] width 52 height 20
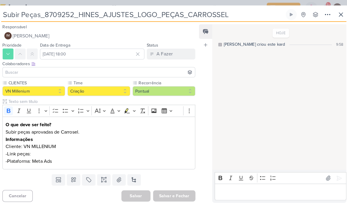
click at [38, 15] on input "Subir Peças_8709252_HINES_AJUSTES_LOGO_PEÇAS_CARROSSEL" at bounding box center [143, 14] width 275 height 11
click at [39, 15] on input "Subir Peças_8709252_HINES_AJUSTES_LOGO_PEÇAS_CARROSSEL" at bounding box center [143, 14] width 275 height 11
click at [38, 13] on input "Subir Peças_8709252_HINES_AJUSTES_LOGO_PEÇAS_CARROSSEL" at bounding box center [143, 14] width 275 height 11
click at [36, 9] on input "Subir Peças_8709252_HINES_AJUSTES_LOGO_PEÇAS_CARROSSEL" at bounding box center [143, 14] width 275 height 11
click at [48, 19] on input "Subir Peças_8709252_HINES_AJUSTES_LOGO_PEÇAS_CARROSSEL" at bounding box center [143, 14] width 275 height 11
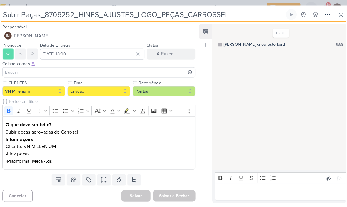
click at [333, 14] on icon at bounding box center [336, 14] width 7 height 7
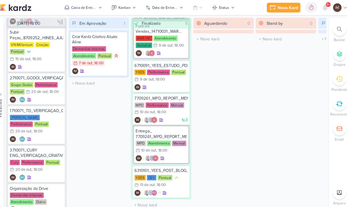
click at [328, 26] on div at bounding box center [334, 28] width 13 height 13
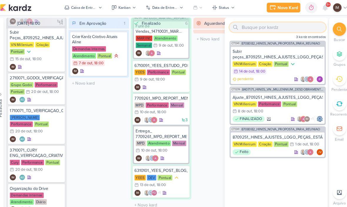
click at [246, 26] on input "text" at bounding box center [275, 26] width 94 height 9
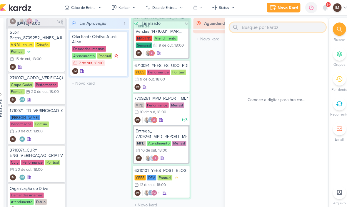
click at [241, 25] on input "text" at bounding box center [275, 26] width 94 height 9
paste input "8709251_HINES_AJUSTES_LOGO_PEÇAS_ESTÁTICO"
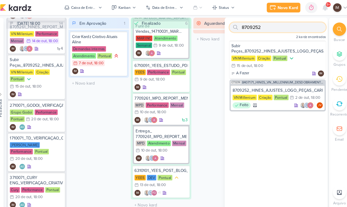
scroll to position [0, 0]
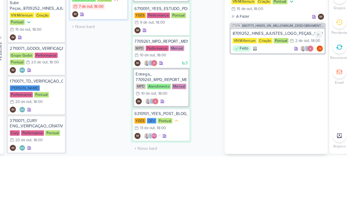
type input "8709252"
click at [292, 93] on div "2 de out" at bounding box center [299, 95] width 14 height 4
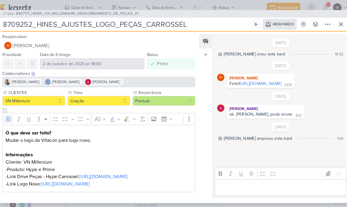
click at [9, 11] on span "CT1239" at bounding box center [13, 13] width 12 height 4
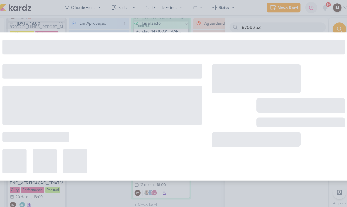
type input "8407171_HINES_VN_MILLENNIUM_DESDOBRAMENTO_DE_PEÇAS_V1"
type input "[DATE] 18:00"
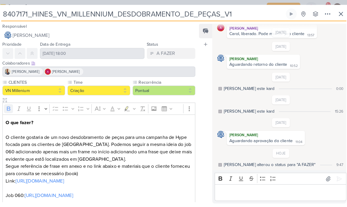
click at [73, 69] on div "[PERSON_NAME]" at bounding box center [67, 69] width 38 height 7
click at [42, 132] on p "O que fazer? O cliente gostaria de um novo desdobramento de peças para uma camp…" at bounding box center [100, 143] width 181 height 56
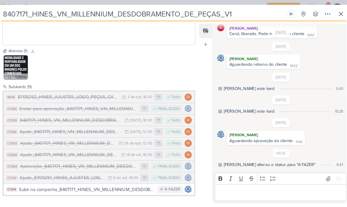
scroll to position [196, 0]
click at [46, 97] on div "8709252_HINES_AJUSTES_LOGO_PEÇAS_CARROSSEL" at bounding box center [71, 94] width 98 height 7
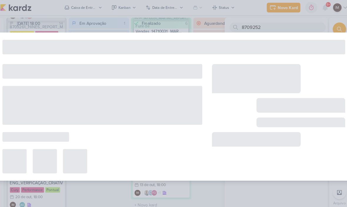
type input "8709252_HINES_AJUSTES_LOGO_PEÇAS_CARROSSEL"
type input "2 de outubro de 2025 às 18:00"
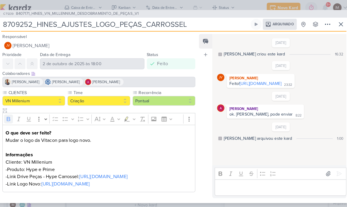
click at [7, 11] on button "CT1239 8407171_HINES_VN_MILLENNIUM_DESDOBRAMENTO_DE_PEÇAS_V1" at bounding box center [70, 14] width 137 height 6
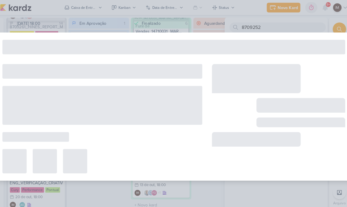
type input "8407171_HINES_VN_MILLENNIUM_DESDOBRAMENTO_DE_PEÇAS_V1"
type input "[DATE] 18:00"
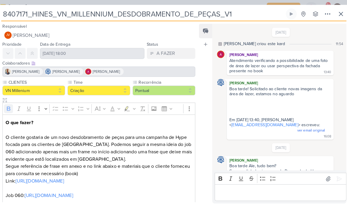
scroll to position [456, 0]
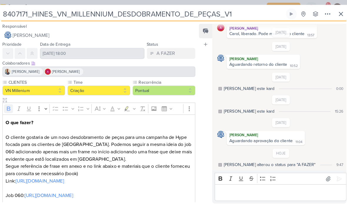
click at [334, 13] on icon at bounding box center [336, 14] width 4 height 4
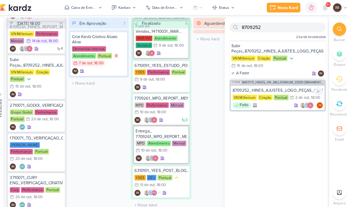
click at [292, 90] on div "8709252_HINES_AJUSTES_LOGO_PEÇAS_CARROSSEL" at bounding box center [275, 87] width 88 height 5
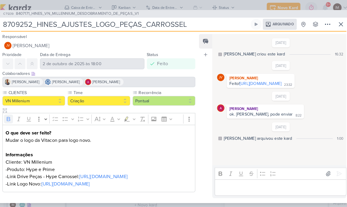
scroll to position [6, 0]
click at [331, 20] on button at bounding box center [336, 23] width 11 height 11
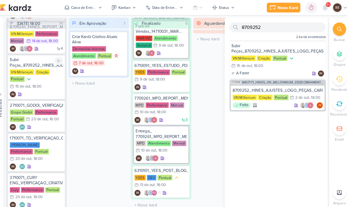
click at [45, 89] on div "IM" at bounding box center [40, 91] width 52 height 6
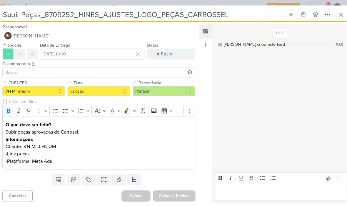
click at [320, 15] on icon at bounding box center [323, 14] width 7 height 7
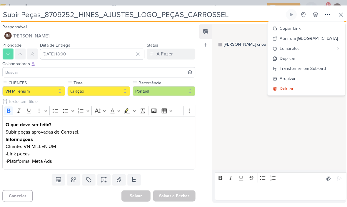
click at [301, 67] on div "Transformar em Subkard" at bounding box center [299, 66] width 45 height 6
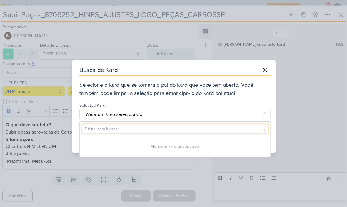
click at [223, 124] on input "text" at bounding box center [174, 124] width 181 height 9
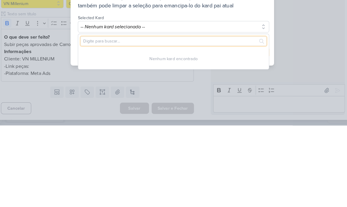
click at [220, 120] on input "text" at bounding box center [174, 124] width 181 height 9
paste input "8709252_HINES_AJUSTES_LOGO_PEÇAS_CARROSSEL"
type input "8709252_HINES_AJUSTES_LOGO_PEÇAS_CARROSSEL"
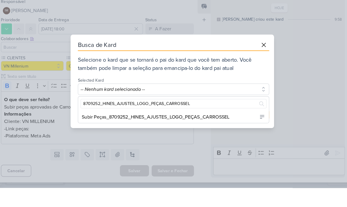
click at [261, 63] on button at bounding box center [262, 68] width 11 height 11
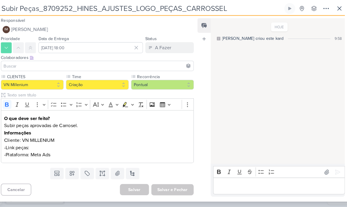
scroll to position [0, 0]
click at [39, 146] on p "-Link peças:" at bounding box center [100, 149] width 181 height 7
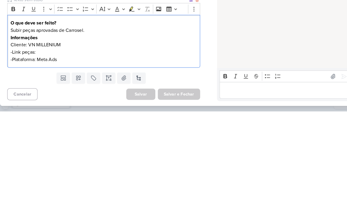
click at [44, 146] on p "-Link peças:" at bounding box center [100, 149] width 181 height 7
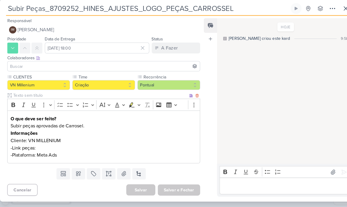
click at [43, 146] on p "-Link peças:" at bounding box center [100, 149] width 181 height 7
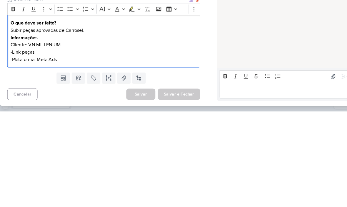
click at [39, 146] on p "-Link peças:" at bounding box center [100, 149] width 181 height 7
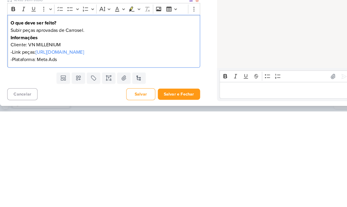
click at [282, 24] on div "HOJE Isabella criou este kard 9:58" at bounding box center [276, 94] width 130 height 140
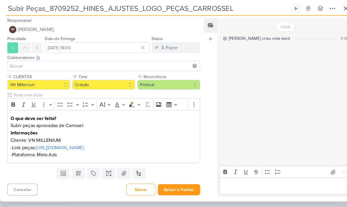
click at [171, 184] on button "Salvar e Fechar" at bounding box center [173, 189] width 41 height 11
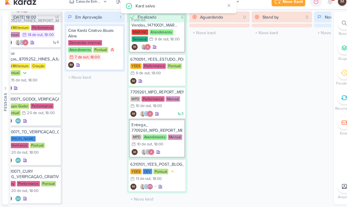
scroll to position [0, 9]
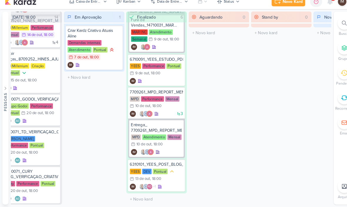
click at [319, 5] on div at bounding box center [320, 7] width 11 height 11
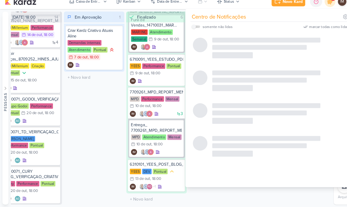
scroll to position [319, 0]
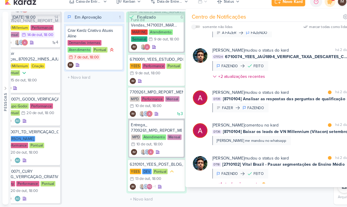
click at [318, 6] on div "9+" at bounding box center [320, 7] width 11 height 11
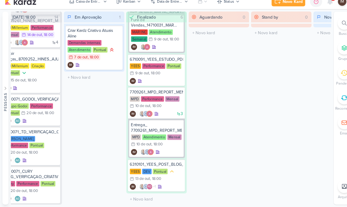
click at [334, 25] on div at bounding box center [334, 28] width 13 height 13
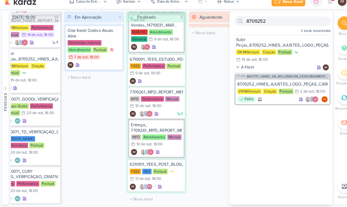
click at [279, 78] on span "8407171_HINES_VN_MILLENNIUM_DESDOBRAMENTO_DE_PEÇAS_V1" at bounding box center [280, 79] width 80 height 3
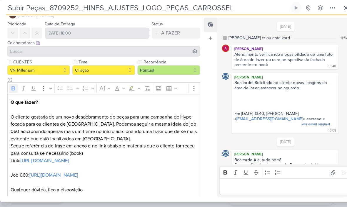
type input "8407171_HINES_VN_MILLENNIUM_DESDOBRAMENTO_DE_PEÇAS_V1"
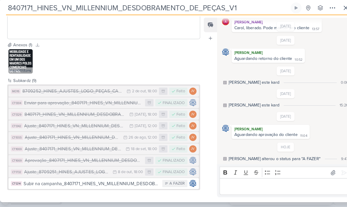
scroll to position [196, 0]
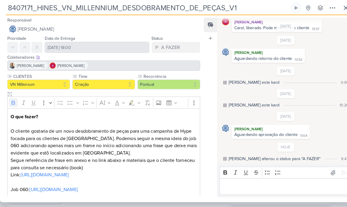
click at [324, 10] on icon at bounding box center [323, 13] width 7 height 7
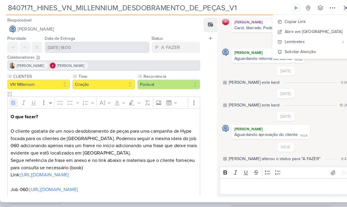
click at [297, 24] on div "Copiar Link" at bounding box center [287, 27] width 20 height 6
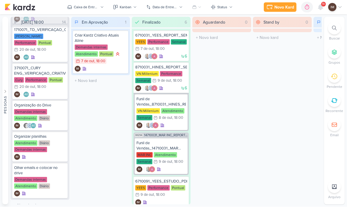
scroll to position [364, 0]
click at [60, 140] on div "Atendimento Diário Demandas internas" at bounding box center [40, 146] width 52 height 12
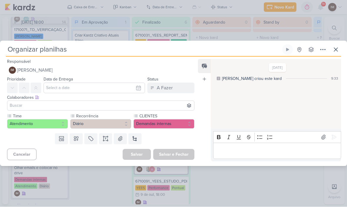
click at [335, 48] on icon at bounding box center [336, 49] width 7 height 7
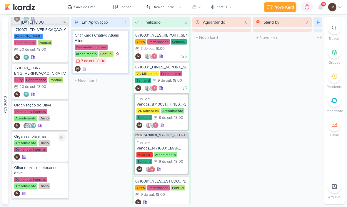
click at [62, 135] on icon at bounding box center [61, 137] width 5 height 5
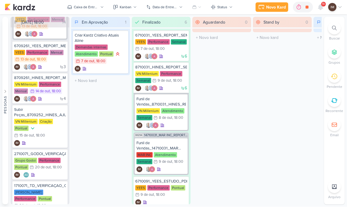
scroll to position [208, 0]
click at [46, 142] on div "IM" at bounding box center [40, 143] width 52 height 6
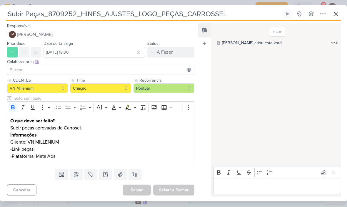
click at [35, 149] on p "-Link peças:" at bounding box center [100, 149] width 181 height 7
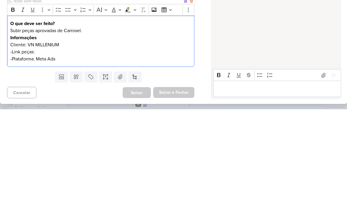
click at [42, 153] on p "-Plataforma: Meta Ads" at bounding box center [100, 156] width 181 height 7
click at [36, 146] on p "-Link peças:" at bounding box center [100, 149] width 181 height 7
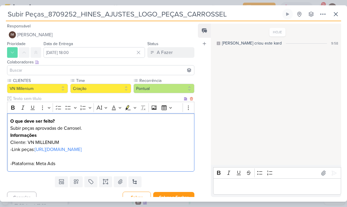
click at [324, 15] on icon at bounding box center [323, 14] width 7 height 7
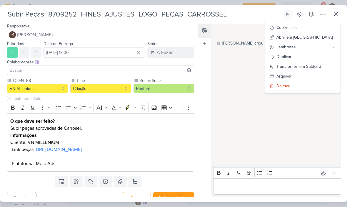
click at [308, 66] on div "Transformar em Subkard" at bounding box center [299, 66] width 45 height 6
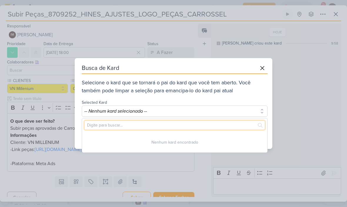
click at [216, 124] on input "text" at bounding box center [174, 124] width 181 height 9
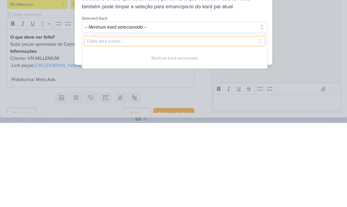
paste input "8407171_HINES_VN_MILLENNIUM_DESDOBRAMENTO_DE_PEÇAS_V1"
click at [114, 120] on input "8407171_HINES_VN_MILLENNIUM_DESDOBRAM" at bounding box center [174, 124] width 181 height 9
type input "8407171_"
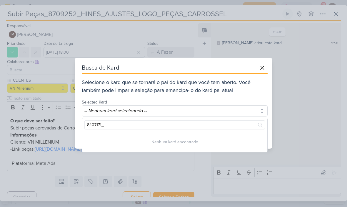
click at [264, 65] on icon at bounding box center [262, 67] width 7 height 7
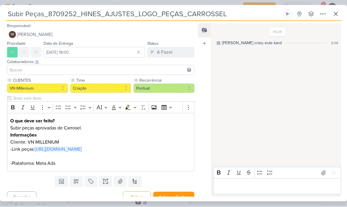
click at [51, 153] on p "-Link peças: https://drive.google.com/drive/folders/1A15L8ja7XD69f0cIqRVBnl65D7…" at bounding box center [100, 149] width 181 height 7
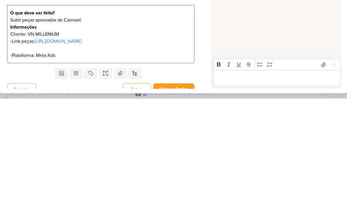
click at [35, 146] on link "https://drive.google.com/drive/folders/1A15L8ja7XD69f0cIqRVBnl65D75dVWrb?usp=sh…" at bounding box center [58, 149] width 47 height 6
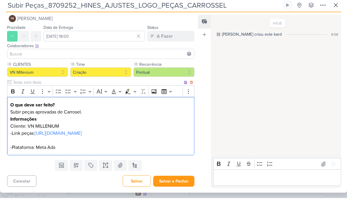
scroll to position [21, 0]
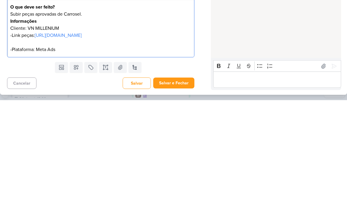
copy p "https://drive.google.com/drive/folders/1A15L8ja7XD69f0cIqRVBnl65D75dVWrb?usp=sh…"
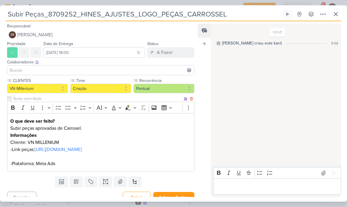
scroll to position [0, 0]
click at [324, 11] on icon at bounding box center [323, 14] width 7 height 7
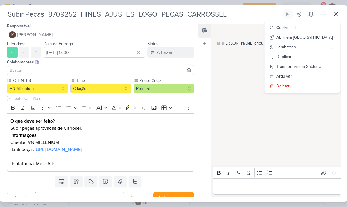
click at [302, 64] on div "Transformar em Subkard" at bounding box center [299, 66] width 45 height 6
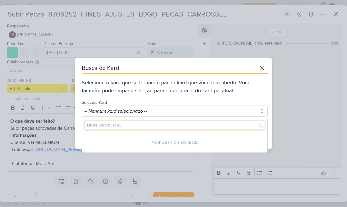
click at [150, 127] on input "text" at bounding box center [174, 124] width 181 height 9
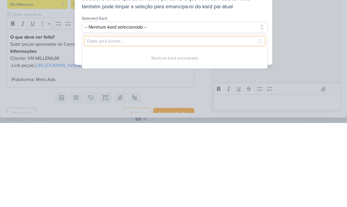
click at [110, 120] on input "text" at bounding box center [174, 124] width 181 height 9
paste input "8407171"
type input "8407171"
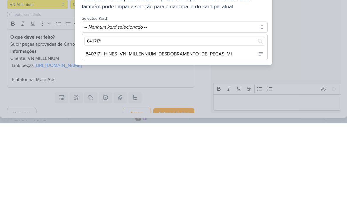
click at [213, 134] on div "8407171_HINES_VN_MILLENNIUM_DESDOBRAMENTO_DE_PEÇAS_V1" at bounding box center [159, 137] width 146 height 7
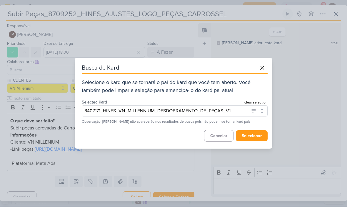
click at [255, 132] on button "selecionar" at bounding box center [252, 135] width 32 height 11
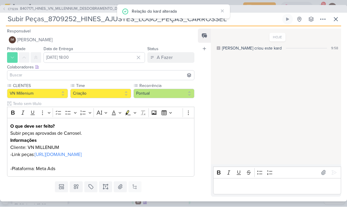
click at [152, 39] on button "IM Isabella Machado Guimarães" at bounding box center [100, 40] width 187 height 11
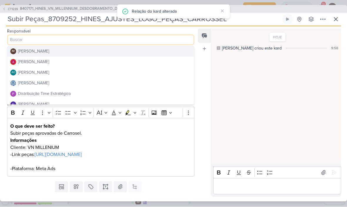
click at [109, 93] on button "Distribuição Time Estratégico" at bounding box center [100, 94] width 187 height 11
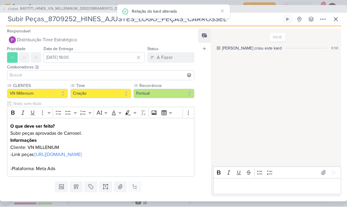
click at [136, 72] on input at bounding box center [101, 75] width 184 height 7
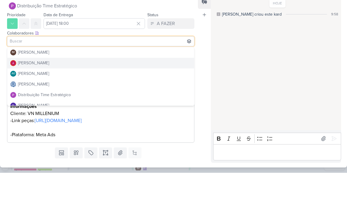
click at [144, 92] on button "[PERSON_NAME]" at bounding box center [100, 97] width 187 height 11
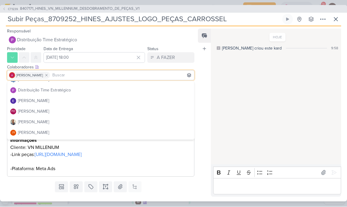
scroll to position [47, 0]
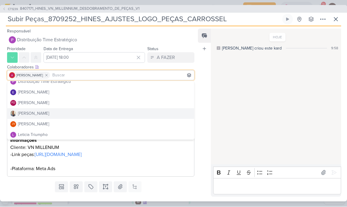
click at [101, 112] on button "[PERSON_NAME]" at bounding box center [100, 113] width 187 height 11
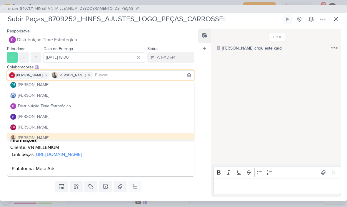
scroll to position [17, 0]
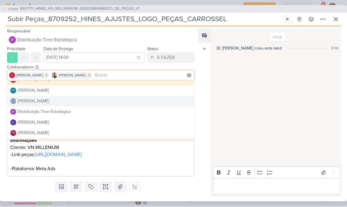
click at [128, 97] on button "[PERSON_NAME]" at bounding box center [100, 101] width 187 height 11
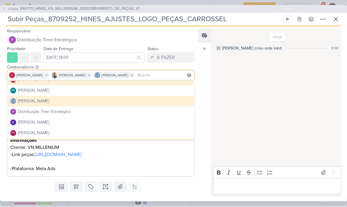
click at [239, 90] on div "HOJE Isabella criou este kard 9:58" at bounding box center [276, 96] width 130 height 135
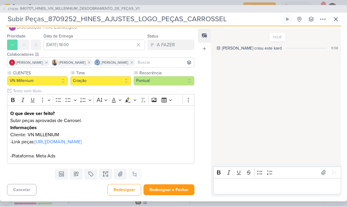
click at [181, 187] on button "Redesignar e Fechar" at bounding box center [169, 189] width 51 height 11
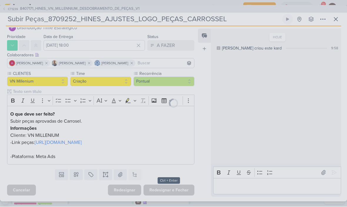
scroll to position [26, 0]
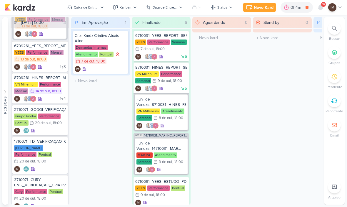
click at [334, 32] on div at bounding box center [334, 28] width 13 height 13
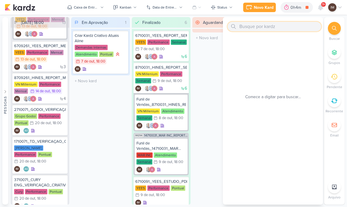
click at [288, 28] on input "text" at bounding box center [275, 26] width 94 height 9
click at [251, 29] on input "text" at bounding box center [275, 26] width 94 height 9
paste input "8407171"
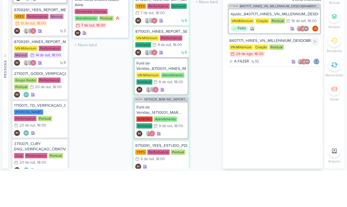
type input "8407171"
click at [278, 94] on div "A FAZER 10 IM" at bounding box center [275, 97] width 90 height 6
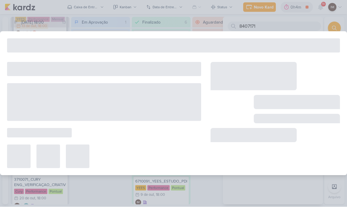
type input "8407171_HINES_VN_MILLENNIUM_DESDOBRAMENTO_DE_PEÇAS_V1"
type input "[DATE] 18:00"
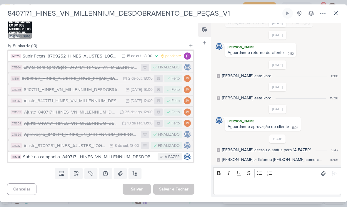
scroll to position [235, 0]
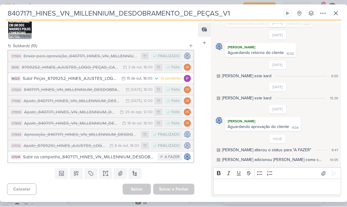
click at [88, 137] on div "Aprovação_8407171_HINES_VN_MILLENNIUM_DESDOBRAMENTO_DE_PEÇAS_V1" at bounding box center [81, 134] width 114 height 7
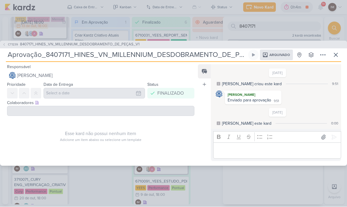
click at [8, 45] on span "CT1239" at bounding box center [13, 44] width 12 height 4
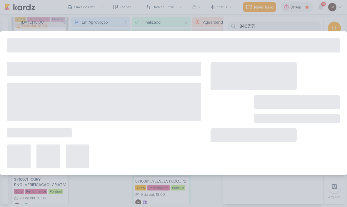
type input "8407171_HINES_VN_MILLENNIUM_DESDOBRAMENTO_DE_PEÇAS_V1"
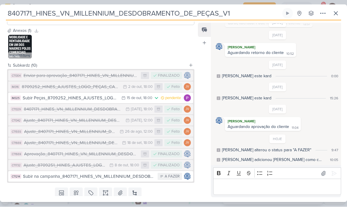
scroll to position [210, 0]
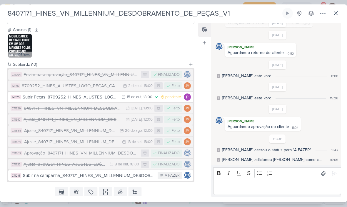
click at [108, 78] on div "Enviar para aprovação_8407171_HINES_VN_MILLENNIUM_DESDOBRAMENTO_DE_PEÇAS_V1" at bounding box center [81, 75] width 114 height 7
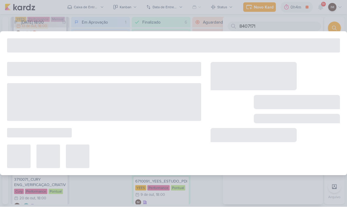
type input "Enviar para aprovação_8407171_HINES_VN_MILLENNIUM_DESDOBRAMENTO_DE_PEÇAS_V1"
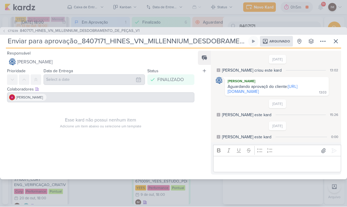
click at [259, 93] on link "https://drive.google.com/drive/folders/1AEq9jyvOcqXXBu4VMFgpmi8Zwdo5Zaay" at bounding box center [263, 89] width 70 height 10
click at [4, 29] on icon at bounding box center [4, 31] width 4 height 4
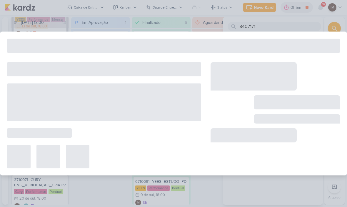
type input "8407171_HINES_VN_MILLENNIUM_DESDOBRAMENTO_DE_PEÇAS_V1"
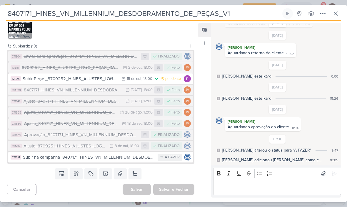
scroll to position [235, 0]
click at [46, 158] on div "Subir na campanha_8407171_HINES_VN_MILLENNIUM_DESDOBRAMENTO_DE_PEÇAS_V1" at bounding box center [89, 157] width 132 height 7
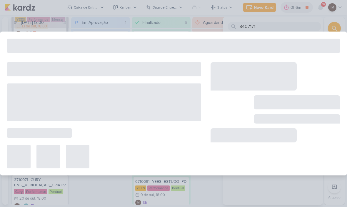
type input "Subir na campanha_8407171_HINES_VN_MILLENNIUM_DESDOBRAMENTO_DE_PEÇAS_V1"
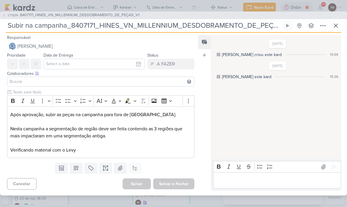
click at [13, 114] on p "Após aprovação, subir as peças na campanha para fora de São Paulo. Nesta campan…" at bounding box center [100, 132] width 181 height 42
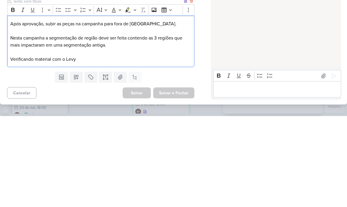
click at [21, 111] on p "Após aprovação, subir as peças na campanha para fora de São Paulo. Nesta campan…" at bounding box center [100, 132] width 181 height 42
click at [17, 111] on p "Após aprovação, subir as peças na campanha para fora de São Paulo. Nesta campan…" at bounding box center [100, 132] width 181 height 42
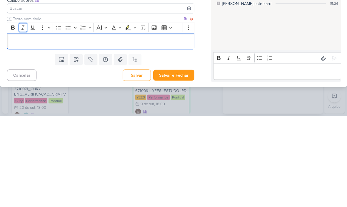
click at [21, 115] on icon "Editor toolbar" at bounding box center [23, 118] width 6 height 6
click at [11, 116] on icon "Editor toolbar" at bounding box center [13, 118] width 4 height 4
click at [14, 115] on icon "Editor toolbar" at bounding box center [13, 118] width 6 height 6
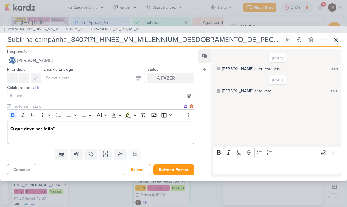
click at [335, 41] on icon at bounding box center [336, 39] width 7 height 7
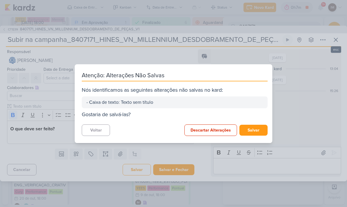
click at [105, 134] on button "Voltar" at bounding box center [96, 129] width 28 height 11
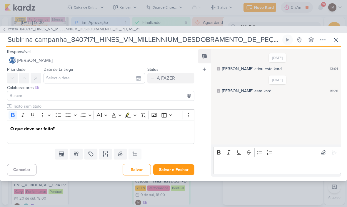
click at [165, 167] on button "Salvar e Fechar" at bounding box center [173, 169] width 41 height 11
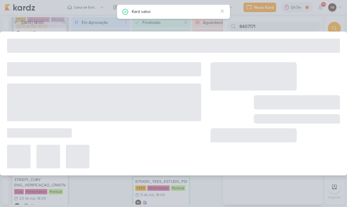
type input "8407171_HINES_VN_MILLENNIUM_DESDOBRAMENTO_DE_PEÇAS_V1"
type input "[DATE] 18:00"
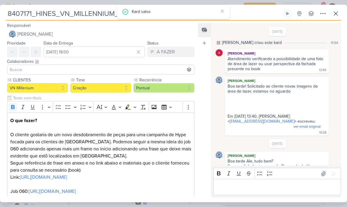
scroll to position [466, 0]
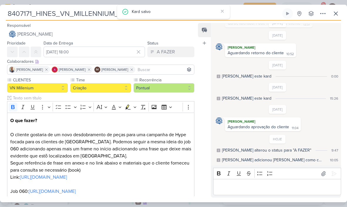
click at [335, 16] on icon at bounding box center [336, 13] width 7 height 7
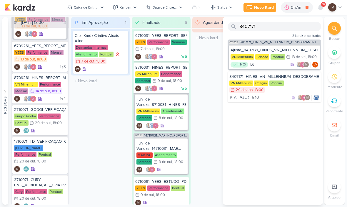
click at [98, 9] on div "Caixa de Entrada" at bounding box center [86, 7] width 25 height 5
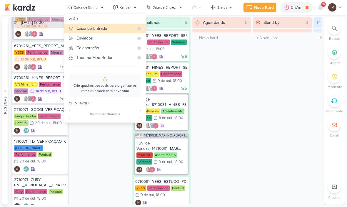
click at [114, 41] on button "Enviados" at bounding box center [105, 38] width 82 height 10
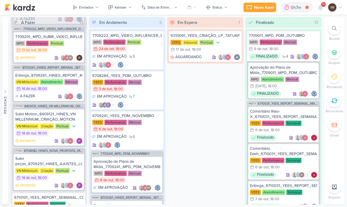
scroll to position [128, 0]
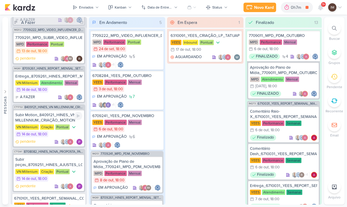
click at [59, 114] on div "Subir Motion_8409121_HINES_VN MILLENNIUM_CRIAÇÃO_MOTION" at bounding box center [48, 117] width 67 height 11
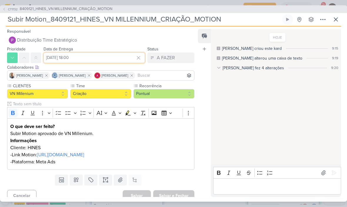
click at [62, 61] on input "14 de outubro de 2025 às 18:00" at bounding box center [95, 57] width 102 height 11
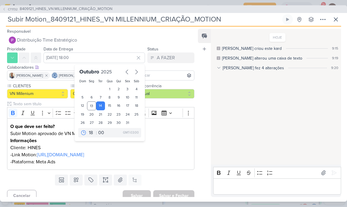
click at [107, 107] on div "15" at bounding box center [109, 105] width 9 height 9
type input "15 de outubro de 2025 às 18:00"
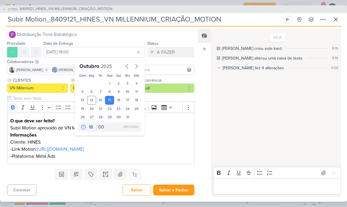
scroll to position [13, 0]
click at [167, 190] on button "Salvar e Fechar" at bounding box center [173, 189] width 41 height 11
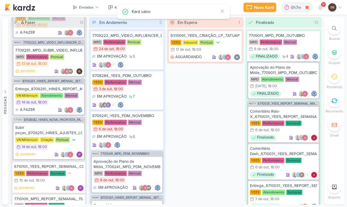
scroll to position [115, 0]
click at [51, 109] on div "A FAZER" at bounding box center [48, 110] width 67 height 6
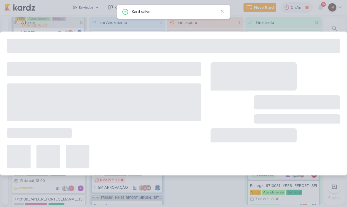
type input "Entrega_8709261_HINES_REPORT_MENSAL_SETEMBRO"
type input "14 de outubro de 2025 às 18:00"
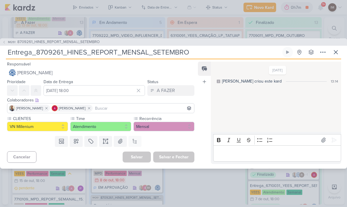
click at [336, 49] on icon at bounding box center [336, 52] width 7 height 7
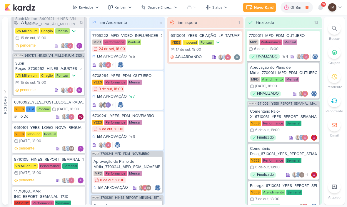
scroll to position [333, 0]
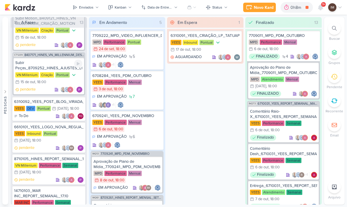
click at [48, 90] on div "pendente" at bounding box center [48, 90] width 67 height 6
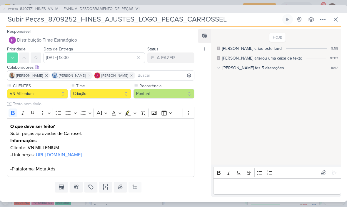
click at [338, 22] on icon at bounding box center [336, 19] width 7 height 7
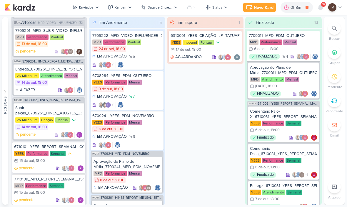
scroll to position [135, 0]
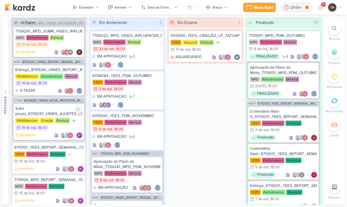
click at [53, 110] on div "Subir peças_8709251_HINES_AJUSTES_LOGO_PEÇAS_ESTÁTICO" at bounding box center [48, 111] width 67 height 11
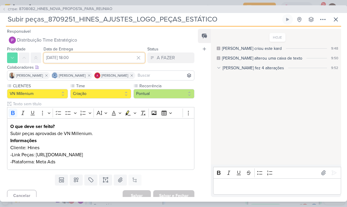
click at [104, 54] on input "14 de outubro de 2025 às 18:00" at bounding box center [95, 57] width 102 height 11
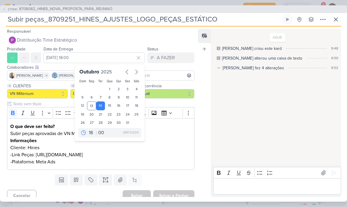
click at [110, 105] on div "15" at bounding box center [109, 105] width 9 height 9
type input "15 de outubro de 2025 às 18:00"
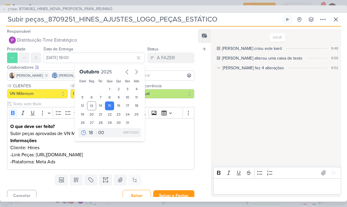
click at [198, 154] on div "Feed Atrelar email Solte o email para atrelar ao kard" at bounding box center [204, 113] width 13 height 168
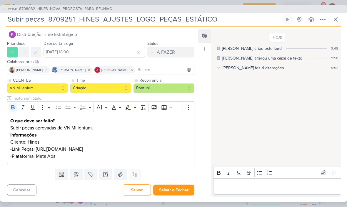
click at [174, 192] on button "Salvar e Fechar" at bounding box center [173, 189] width 41 height 11
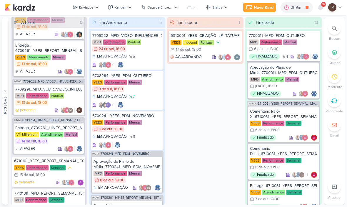
scroll to position [77, 0]
click at [72, 97] on div "MPD Performance Pontual 13/10 13 de out , 18:00" at bounding box center [48, 99] width 67 height 13
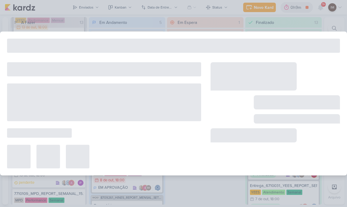
type input "7709291_MPD_SUBIR_VIDEO_INFLUENCER_DECORADO"
type input "13 de outubro de 2025 às 18:00"
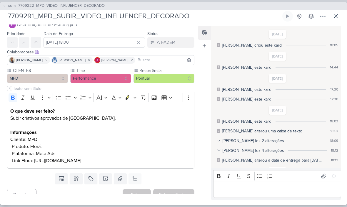
scroll to position [29, 0]
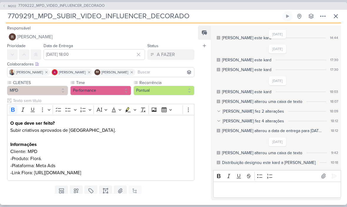
click at [323, 16] on icon at bounding box center [323, 16] width 7 height 7
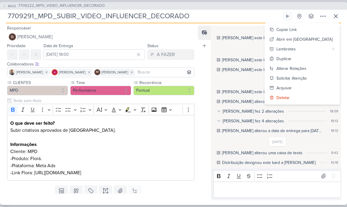
click at [328, 29] on button "Copiar Link" at bounding box center [302, 30] width 75 height 10
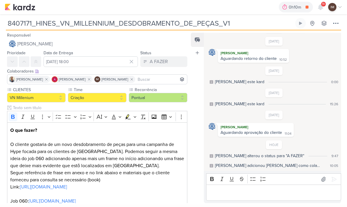
click at [15, 19] on input "8407171_HINES_VN_MILLENNIUM_DESDOBRAMENTO_DE_PEÇAS_V1" at bounding box center [150, 23] width 288 height 11
click at [14, 22] on input "8407171_HINES_VN_MILLENNIUM_DESDOBRAMENTO_DE_PEÇAS_V1" at bounding box center [150, 23] width 288 height 11
click at [24, 20] on input "8407171_HINES_VN_MILLENNIUM_DESDOBRAMENTO_DE_PEÇAS_V1" at bounding box center [150, 23] width 288 height 11
click at [21, 24] on input "8407171_HINES_VN_MILLENNIUM_DESDOBRAMENTO_DE_PEÇAS_V1" at bounding box center [150, 23] width 288 height 11
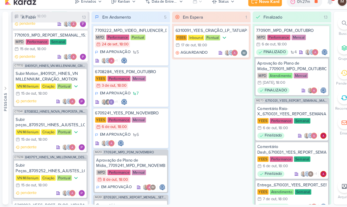
scroll to position [230, 0]
click at [50, 164] on div "Subir Peças_8709252_HINES_AJUSTES_LOGO_PEÇAS_CARROSSEL" at bounding box center [48, 169] width 67 height 11
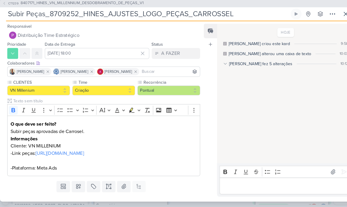
click at [35, 156] on link "[URL][DOMAIN_NAME]" at bounding box center [58, 155] width 47 height 6
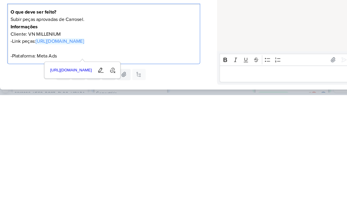
click at [82, 152] on link "https://drive.google.com/drive/folders/1A15L8ja7XD69f0cIqRVBnl65D75dVWrb?usp=sh…" at bounding box center [58, 155] width 47 height 6
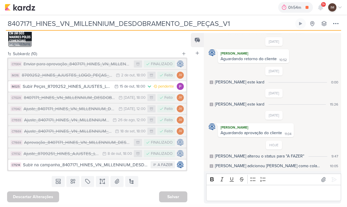
scroll to position [238, 0]
click at [54, 150] on div "Ajuste_8709251_HINES_AJUSTES_LOGO_PEÇAS_ESTÁTICO" at bounding box center [62, 153] width 76 height 7
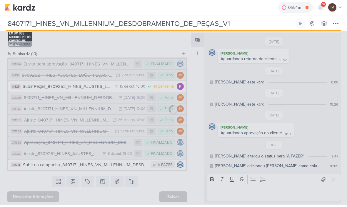
type input "Ajuste_8709251_HINES_AJUSTES_LOGO_PEÇAS_ESTÁTICO"
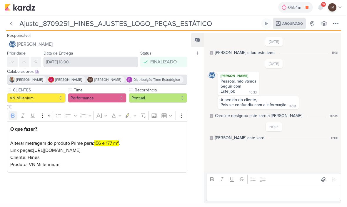
click at [16, 22] on button at bounding box center [11, 23] width 11 height 11
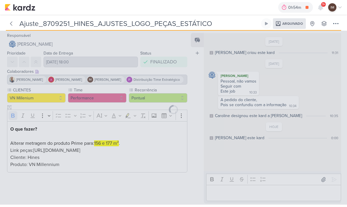
type input "8407171_HINES_VN_MILLENNIUM_DESDOBRAMENTO_DE_PEÇAS_V1"
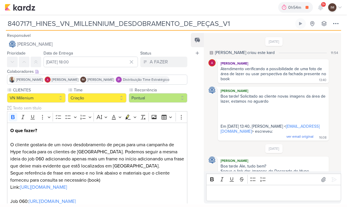
scroll to position [470, 0]
